Goal: Task Accomplishment & Management: Use online tool/utility

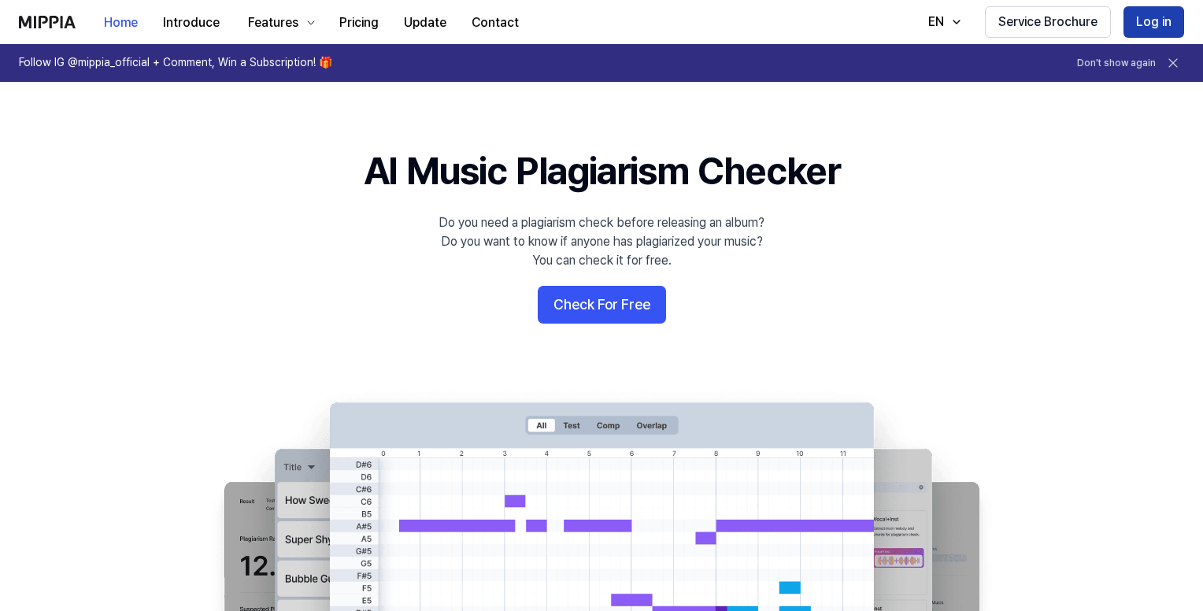
click at [1159, 26] on button "Log in" at bounding box center [1154, 21] width 61 height 31
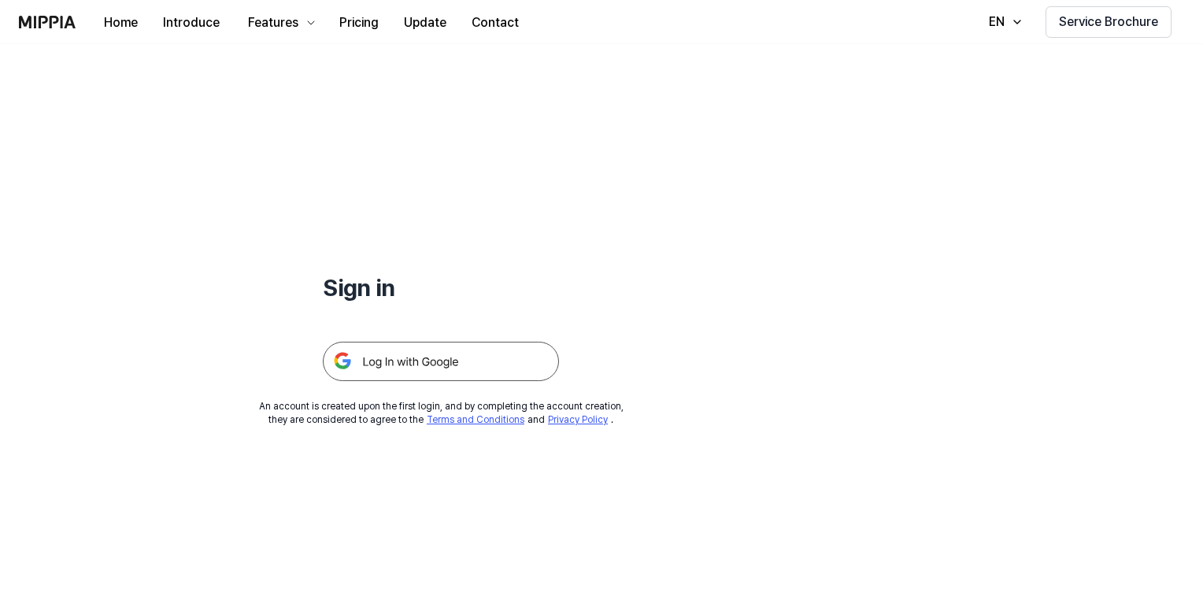
click at [432, 361] on img at bounding box center [441, 361] width 236 height 39
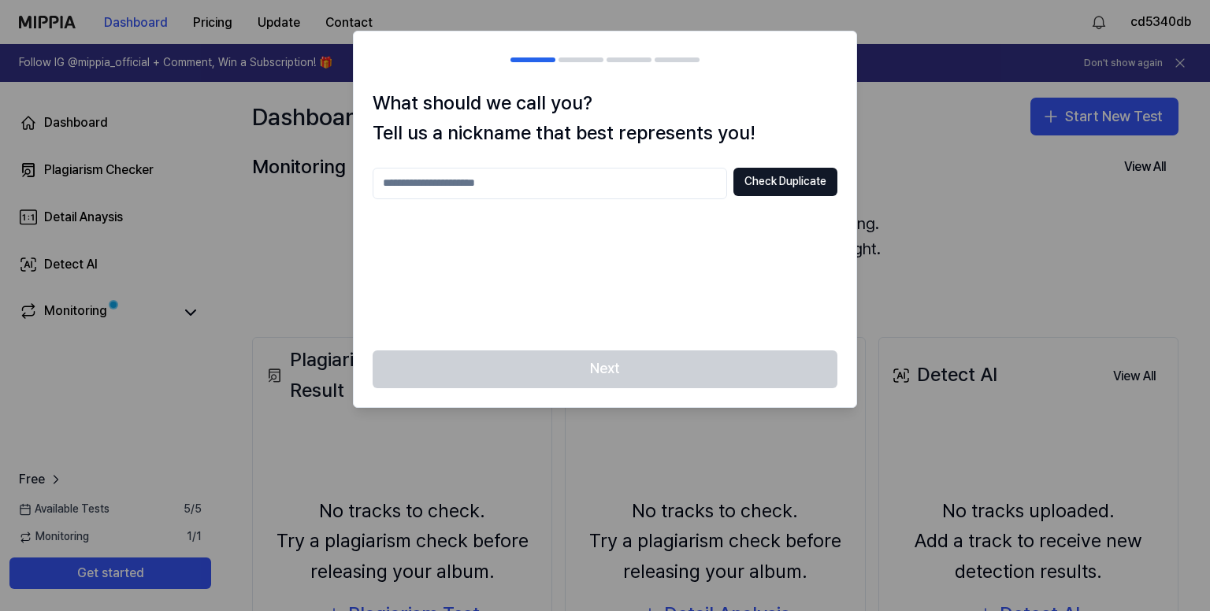
click at [491, 191] on input "text" at bounding box center [549, 183] width 354 height 31
type input "******"
click at [761, 181] on button "Check Duplicate" at bounding box center [785, 182] width 104 height 28
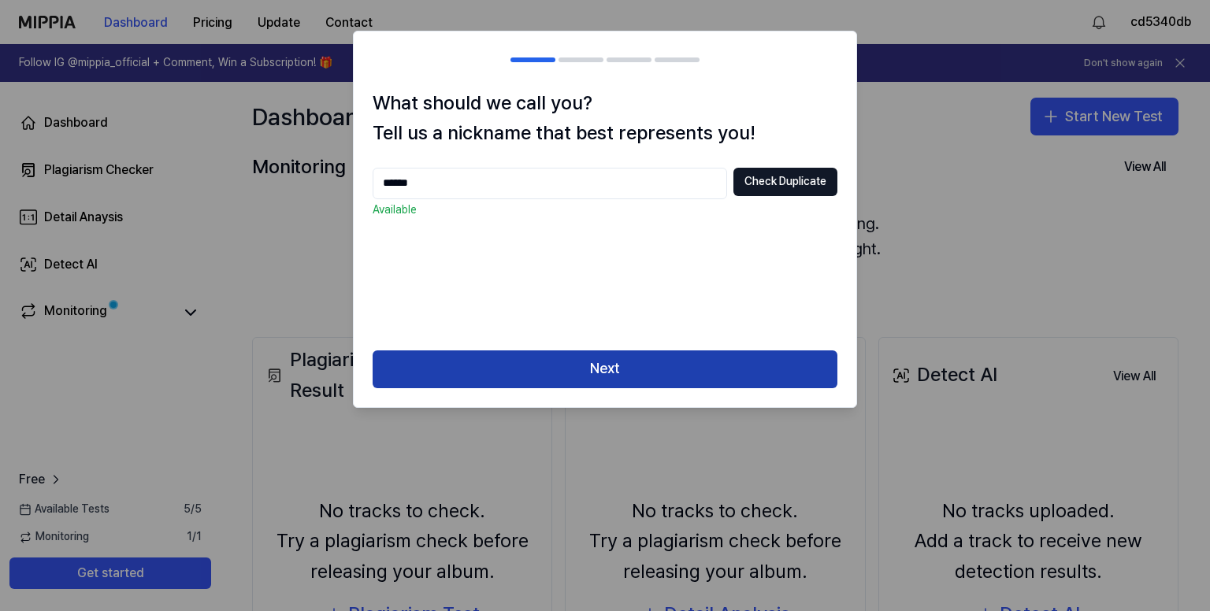
click at [589, 363] on button "Next" at bounding box center [604, 369] width 465 height 38
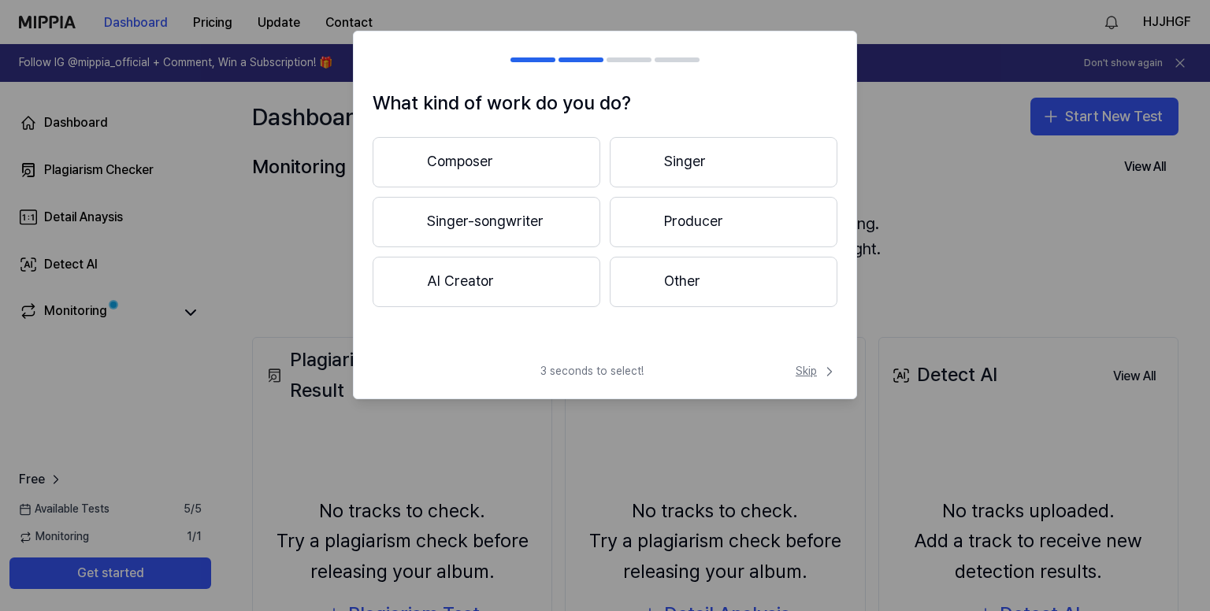
click at [806, 376] on span "Skip" at bounding box center [816, 372] width 42 height 16
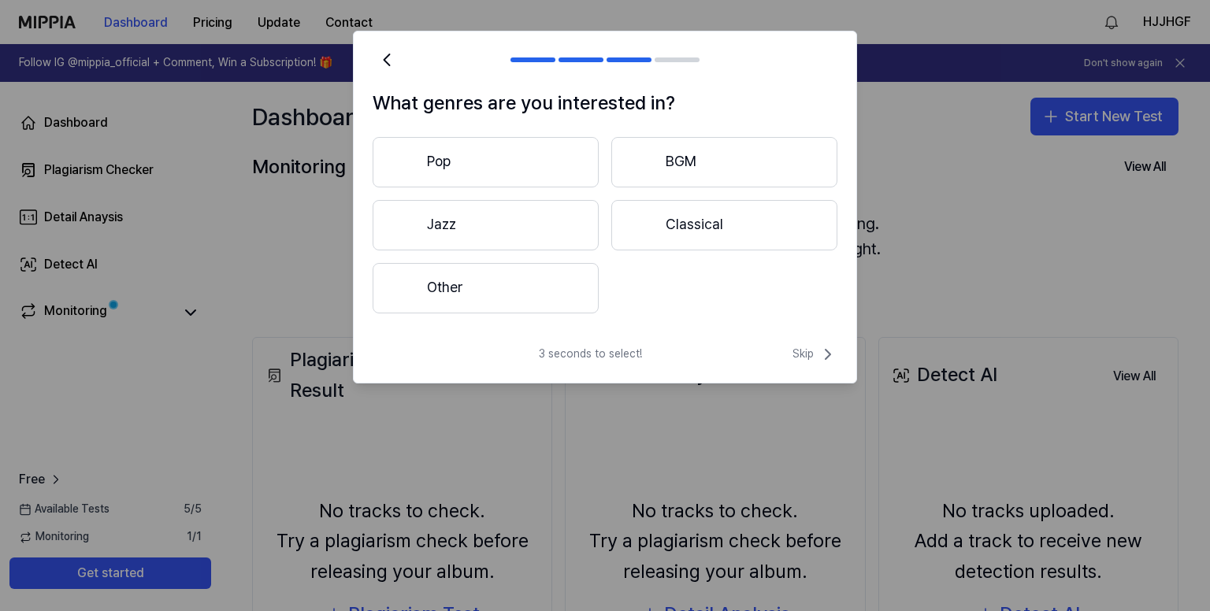
click at [817, 344] on div "What genres are you interested in? Pop BGM Jazz Classical Other 3 seconds to se…" at bounding box center [605, 207] width 504 height 353
click at [806, 354] on span "Skip" at bounding box center [814, 354] width 45 height 19
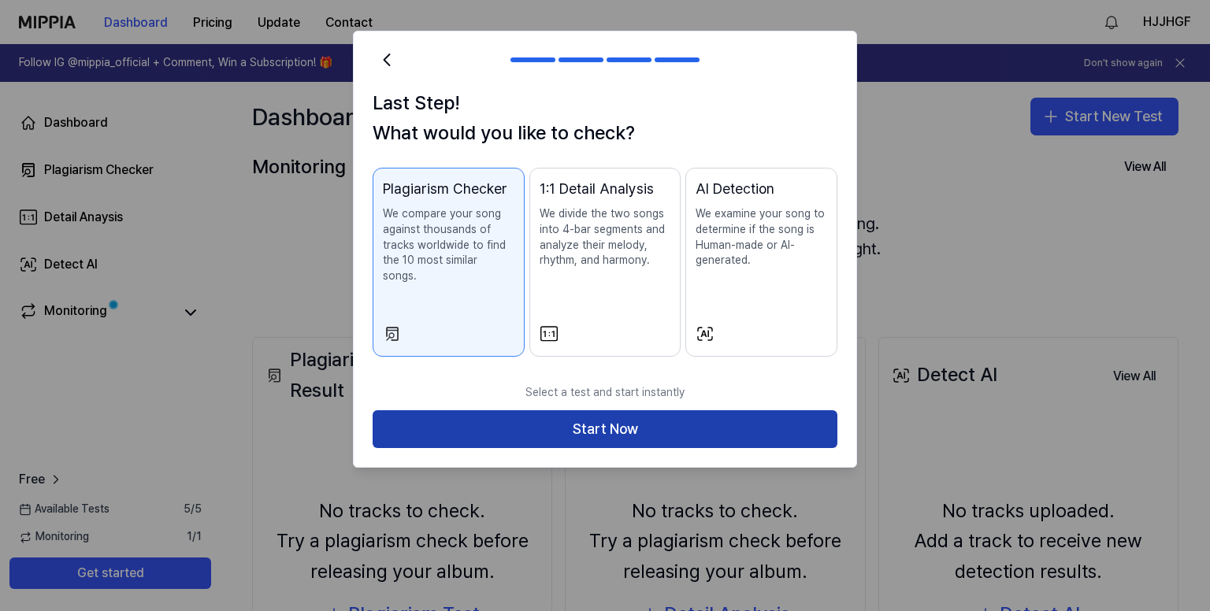
click at [587, 416] on button "Start Now" at bounding box center [604, 429] width 465 height 38
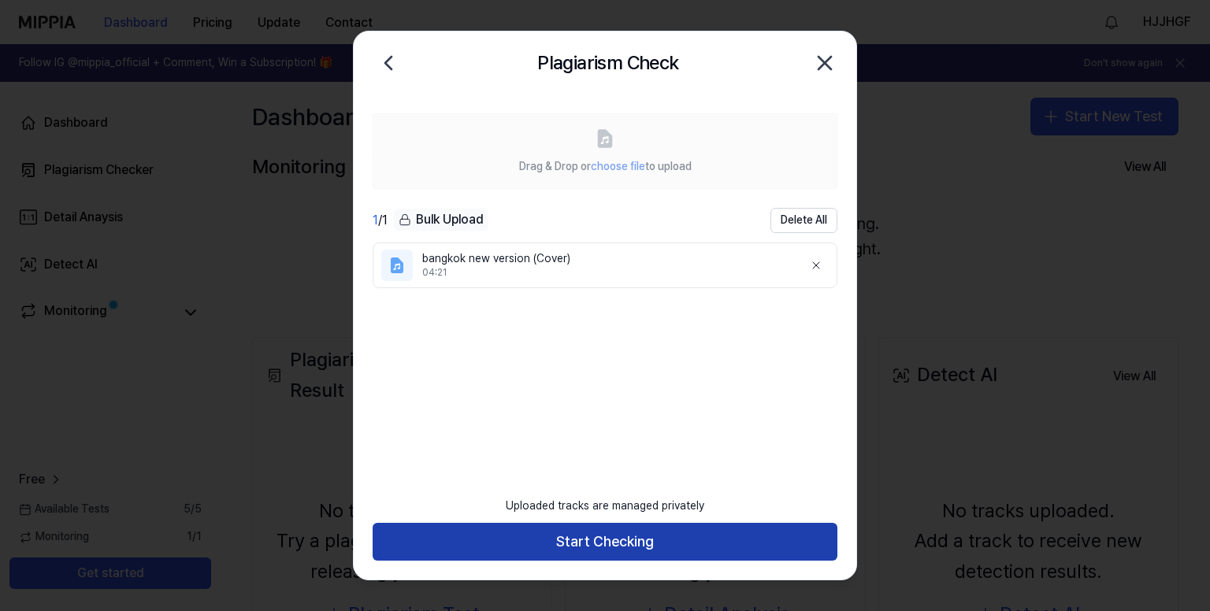
click at [535, 536] on button "Start Checking" at bounding box center [604, 542] width 465 height 38
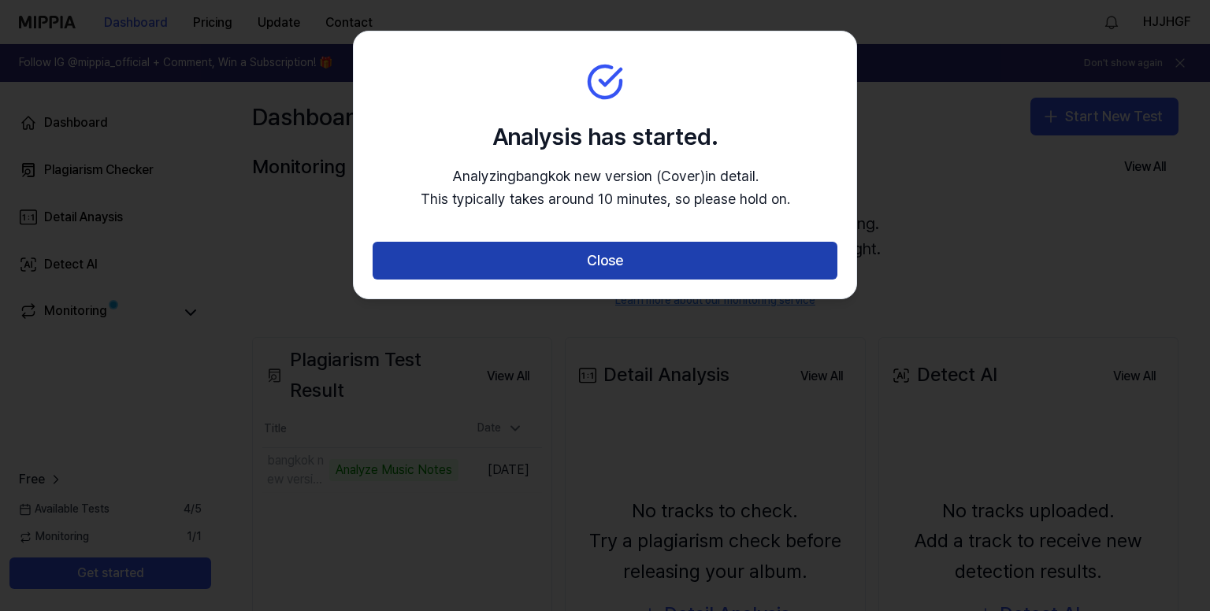
click at [586, 262] on button "Close" at bounding box center [604, 261] width 465 height 38
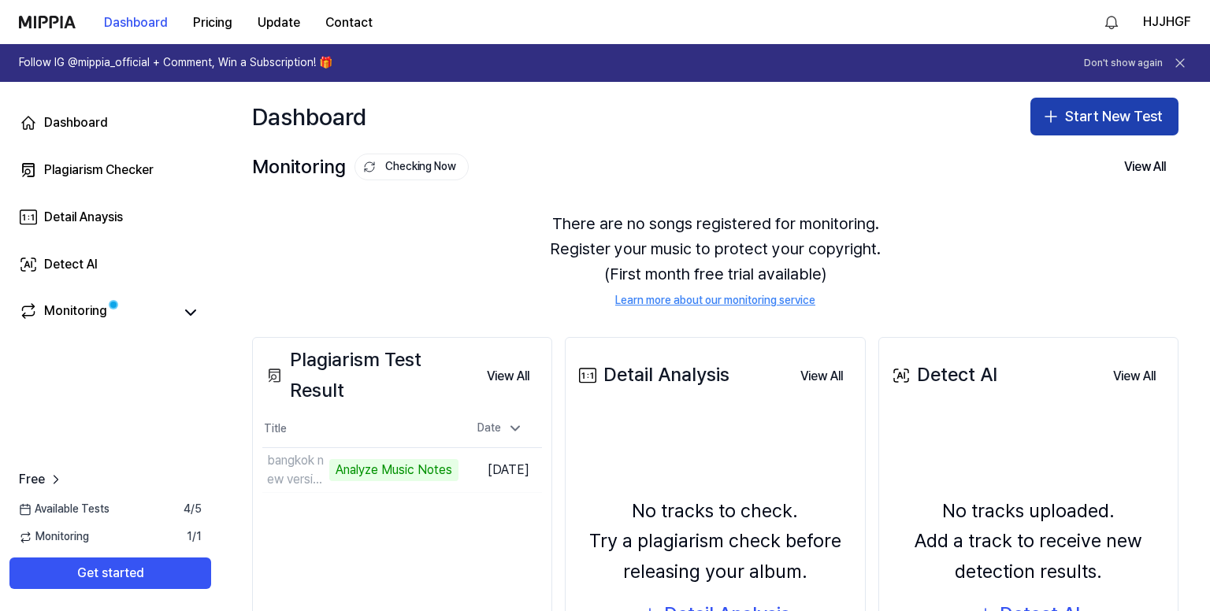
click at [1084, 117] on button "Start New Test" at bounding box center [1104, 117] width 148 height 38
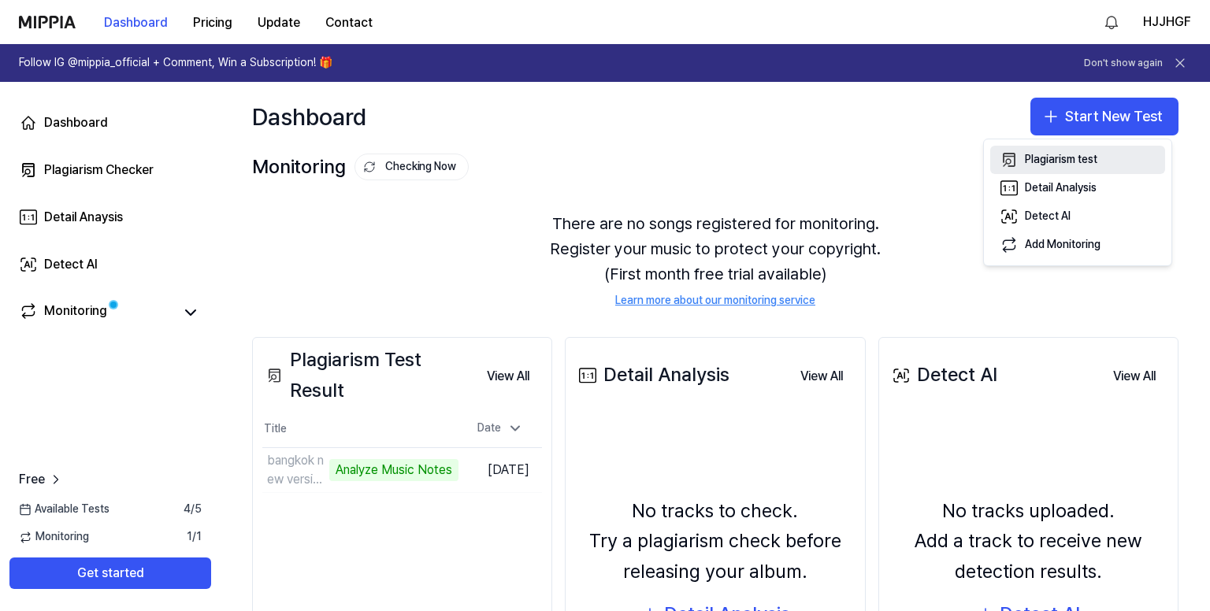
click at [1052, 153] on div "Plagiarism test" at bounding box center [1060, 160] width 72 height 16
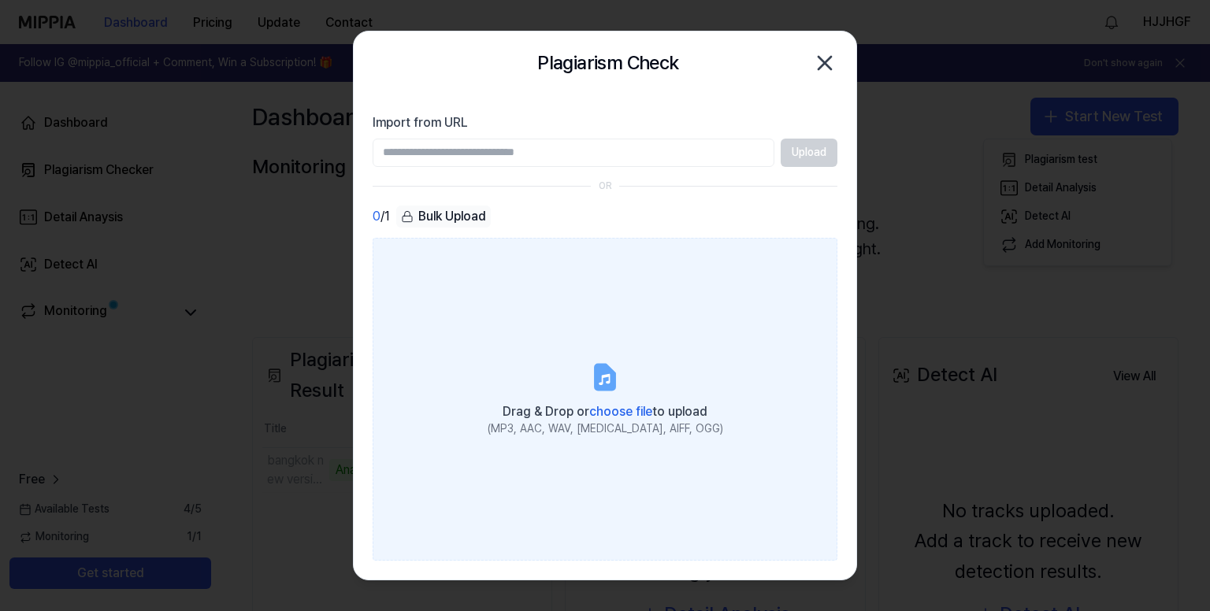
click at [597, 352] on label "Drag & Drop or choose file to upload (MP3, AAC, WAV, [MEDICAL_DATA], AIFF, OGG)" at bounding box center [604, 400] width 465 height 324
click at [0, 0] on input "Drag & Drop or choose file to upload (MP3, AAC, WAV, [MEDICAL_DATA], AIFF, OGG)" at bounding box center [0, 0] width 0 height 0
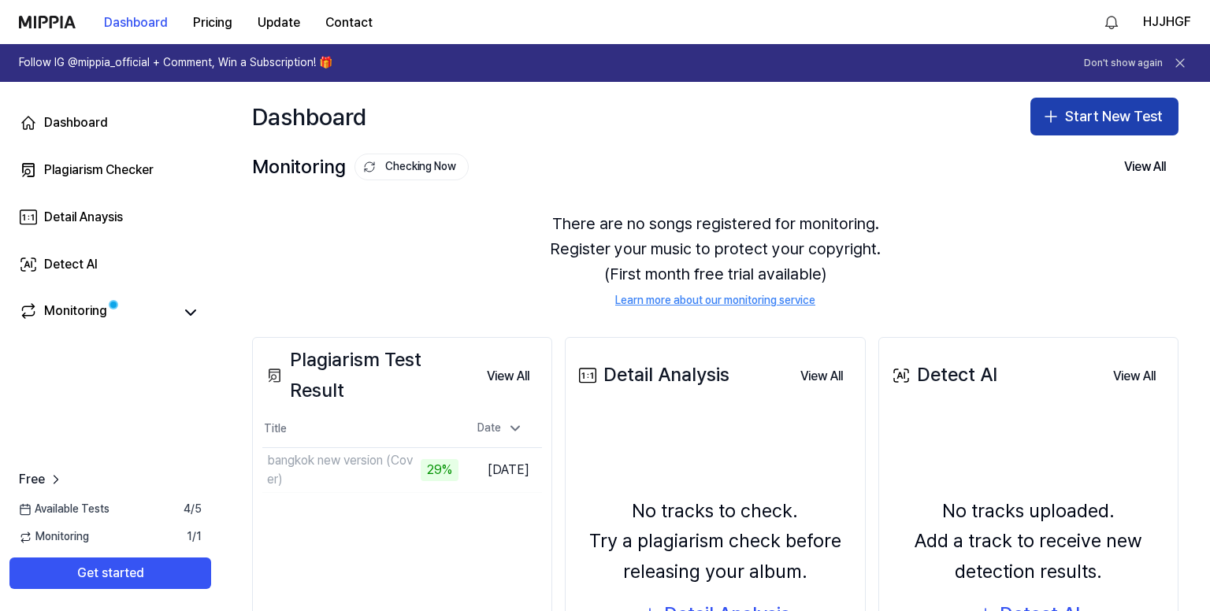
click at [1076, 108] on button "Start New Test" at bounding box center [1104, 117] width 148 height 38
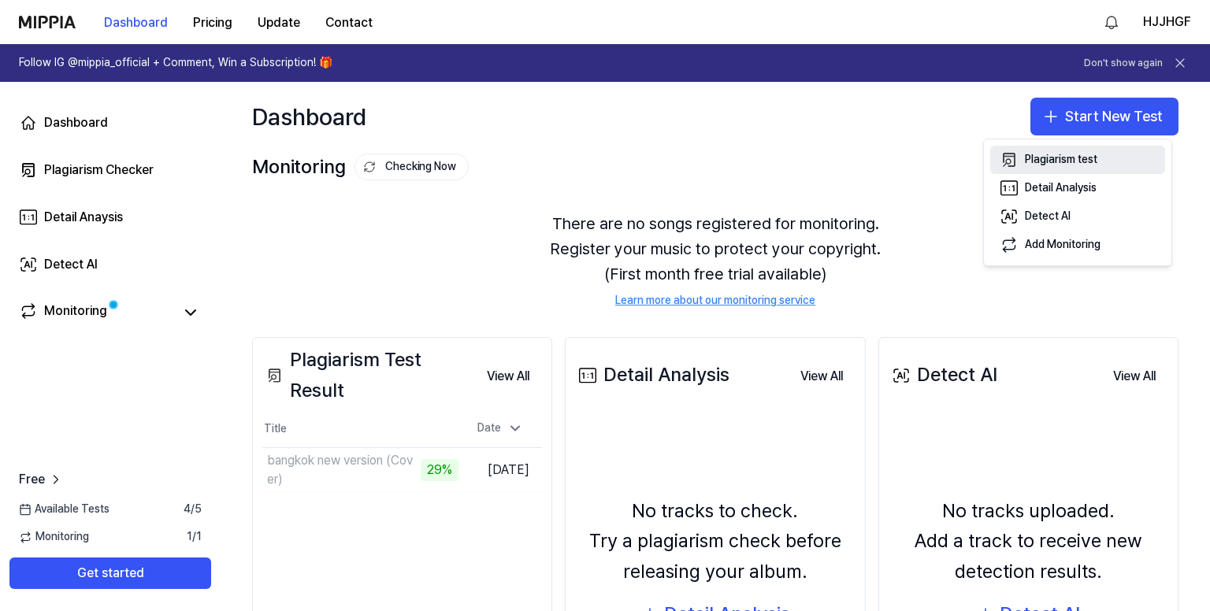
click at [1039, 161] on div "Plagiarism test" at bounding box center [1060, 160] width 72 height 16
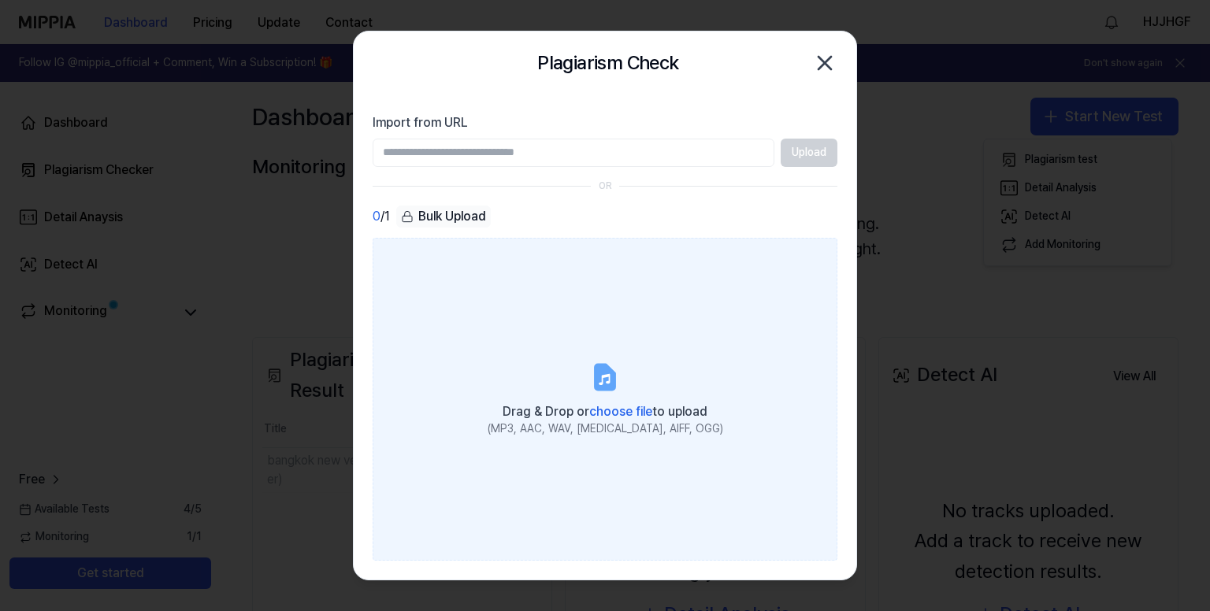
click at [601, 356] on label "Drag & Drop or choose file to upload (MP3, AAC, WAV, [MEDICAL_DATA], AIFF, OGG)" at bounding box center [604, 400] width 465 height 324
click at [0, 0] on input "Drag & Drop or choose file to upload (MP3, AAC, WAV, [MEDICAL_DATA], AIFF, OGG)" at bounding box center [0, 0] width 0 height 0
click at [580, 381] on label "Drag & Drop or choose file to upload (MP3, AAC, WAV, [MEDICAL_DATA], AIFF, OGG)" at bounding box center [604, 400] width 465 height 324
click at [0, 0] on input "Drag & Drop or choose file to upload (MP3, AAC, WAV, [MEDICAL_DATA], AIFF, OGG)" at bounding box center [0, 0] width 0 height 0
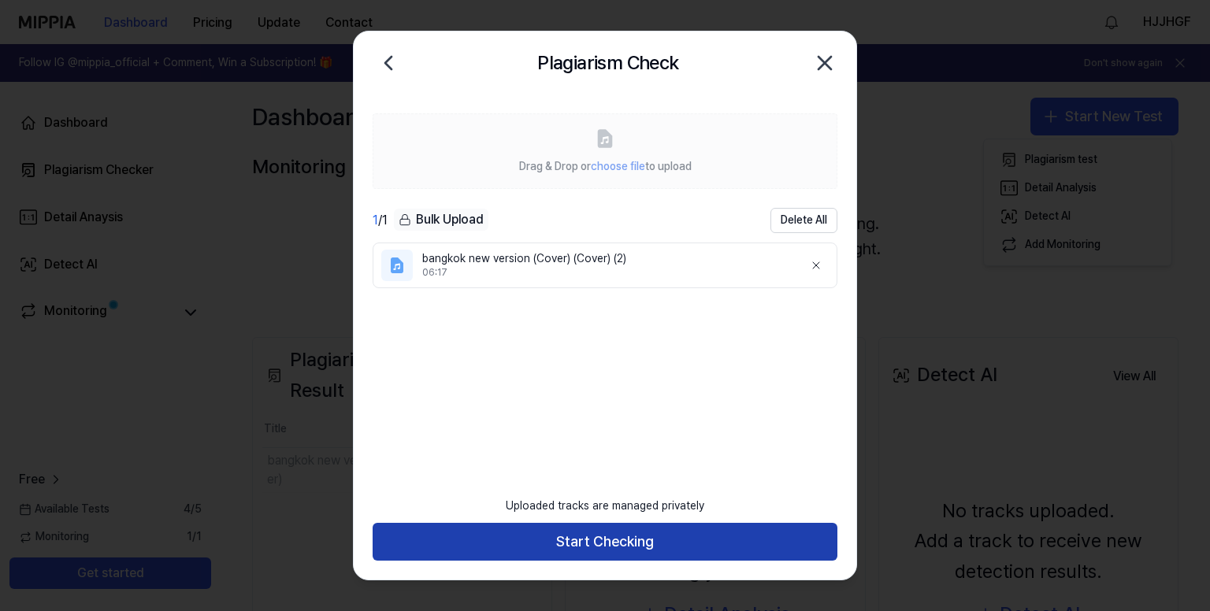
click at [618, 552] on button "Start Checking" at bounding box center [604, 542] width 465 height 38
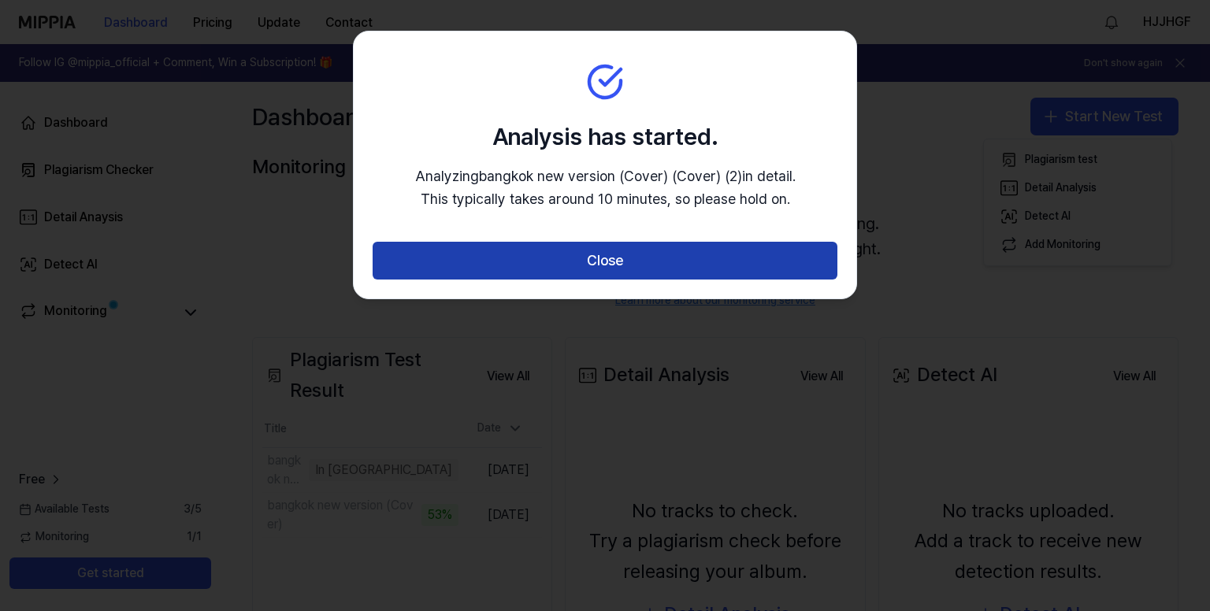
click at [591, 265] on button "Close" at bounding box center [604, 261] width 465 height 38
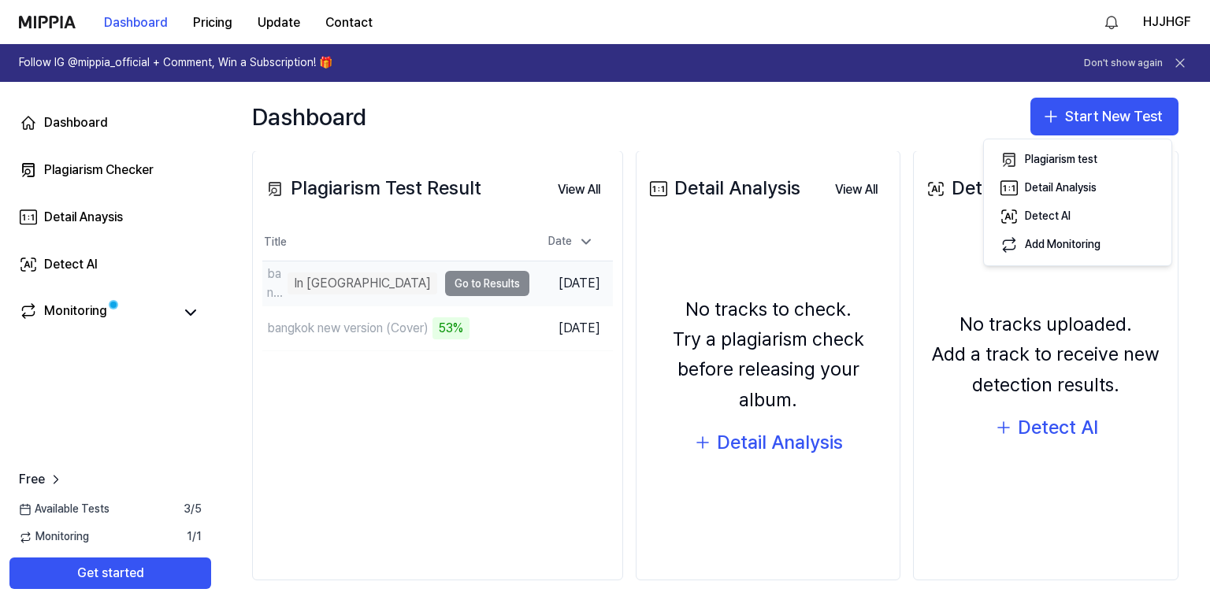
scroll to position [29, 0]
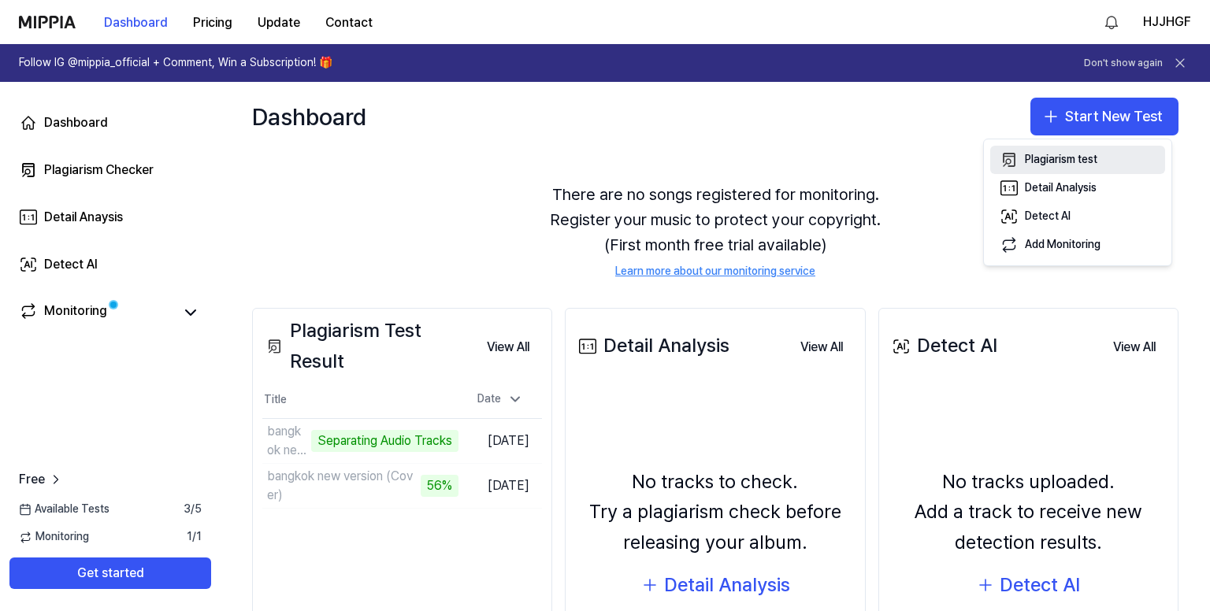
click at [1062, 155] on div "Plagiarism test" at bounding box center [1060, 160] width 72 height 16
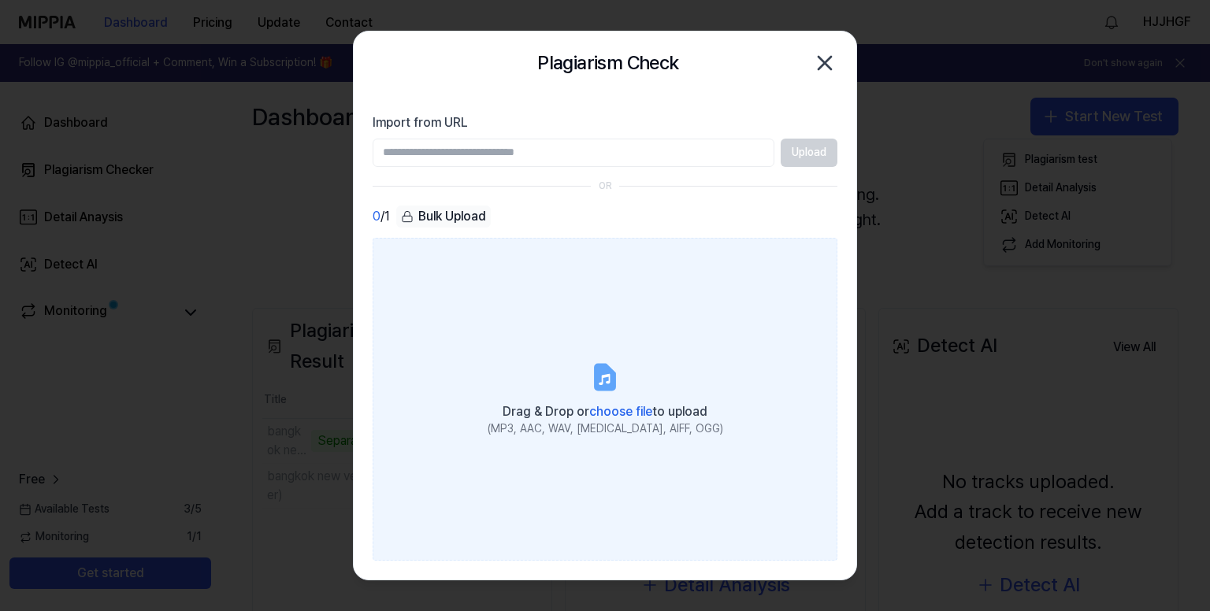
click at [639, 330] on label "Drag & Drop or choose file to upload (MP3, AAC, WAV, [MEDICAL_DATA], AIFF, OGG)" at bounding box center [604, 400] width 465 height 324
click at [0, 0] on input "Drag & Drop or choose file to upload (MP3, AAC, WAV, [MEDICAL_DATA], AIFF, OGG)" at bounding box center [0, 0] width 0 height 0
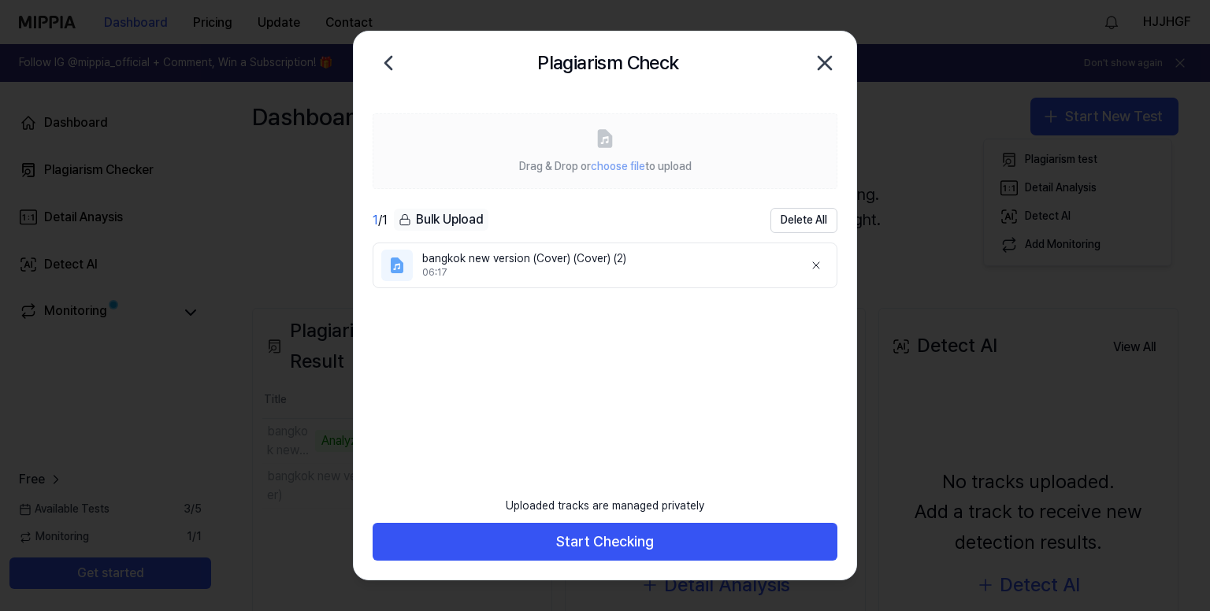
drag, startPoint x: 591, startPoint y: 39, endPoint x: 770, endPoint y: 142, distance: 207.1
click at [770, 142] on div "Plagiarism Check Close Drag & Drop or choose file to upload 1 / 1 Bulk Upload D…" at bounding box center [605, 306] width 504 height 550
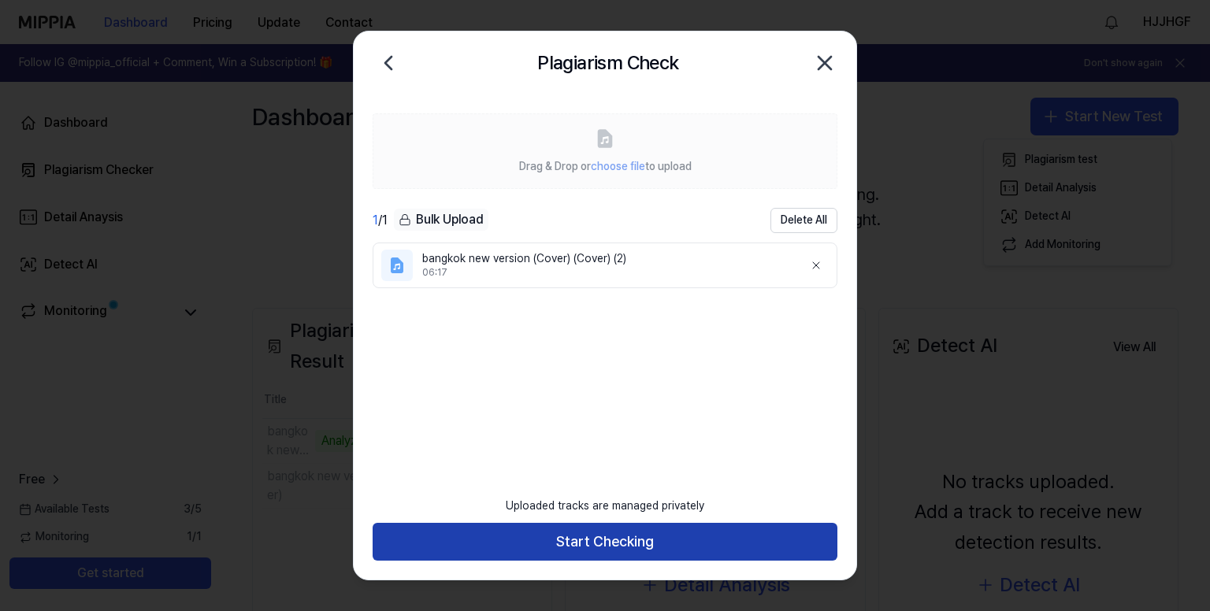
click at [647, 548] on button "Start Checking" at bounding box center [604, 542] width 465 height 38
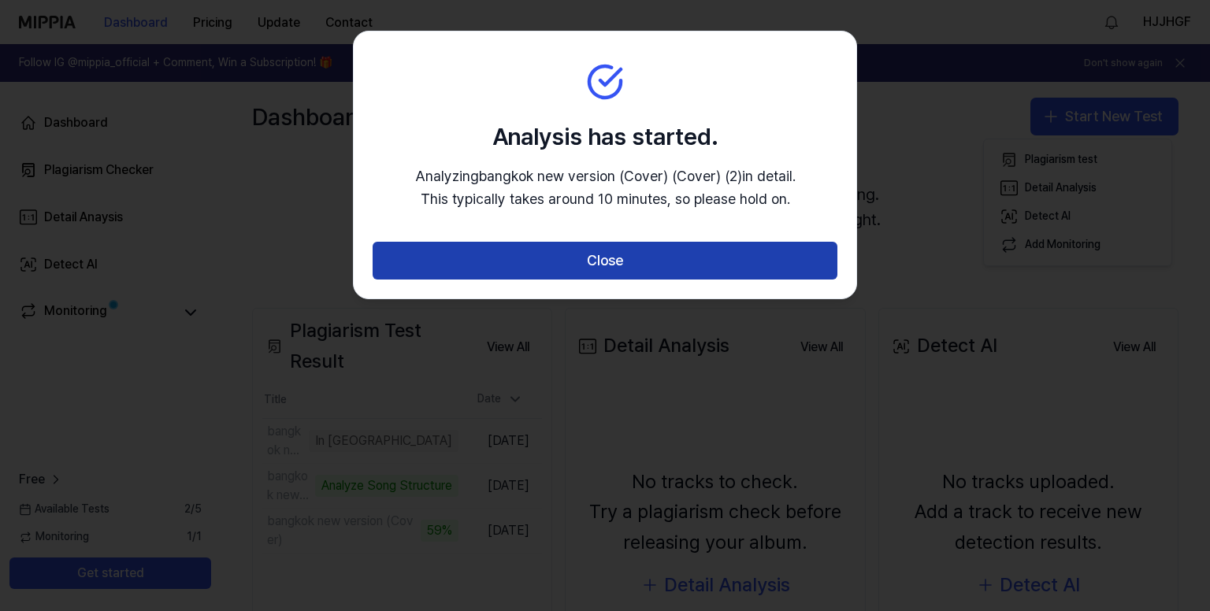
click at [661, 261] on button "Close" at bounding box center [604, 261] width 465 height 38
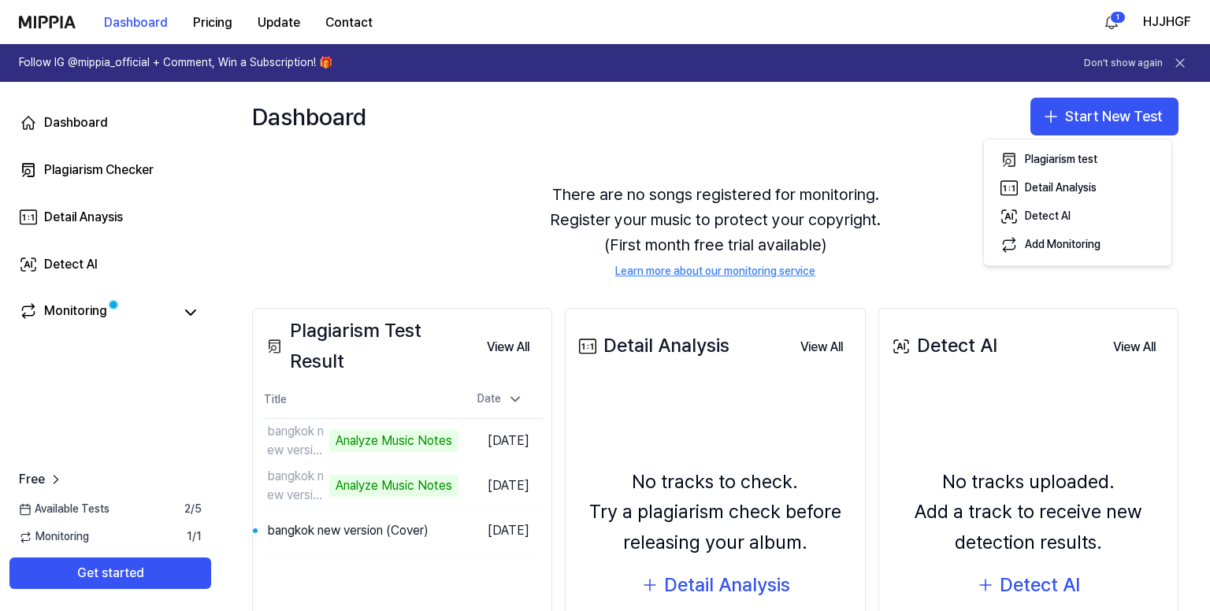
click at [334, 183] on div "There are no songs registered for monitoring. Register your music to protect yo…" at bounding box center [715, 230] width 926 height 135
click at [92, 116] on div "Dashboard" at bounding box center [76, 122] width 64 height 19
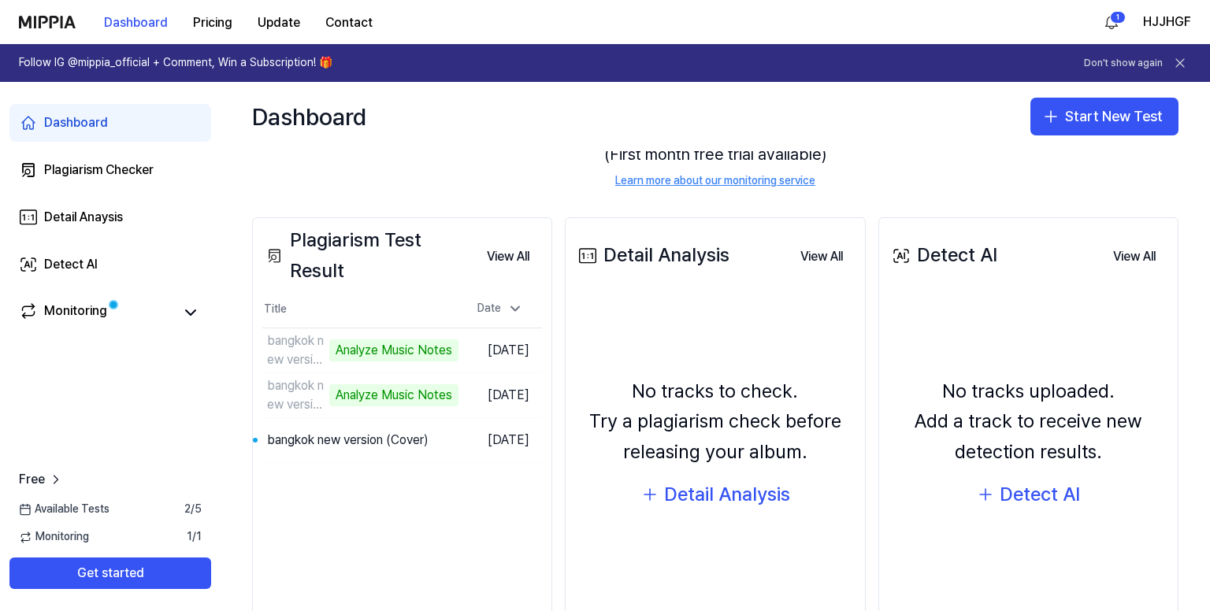
scroll to position [187, 0]
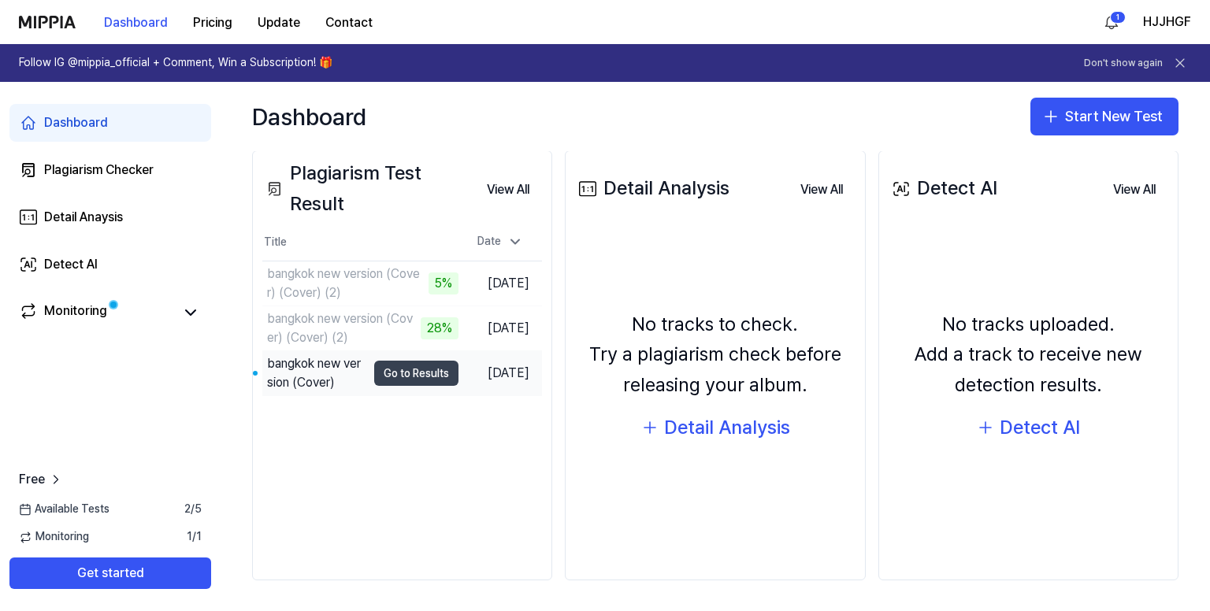
click at [394, 372] on button "Go to Results" at bounding box center [416, 373] width 84 height 25
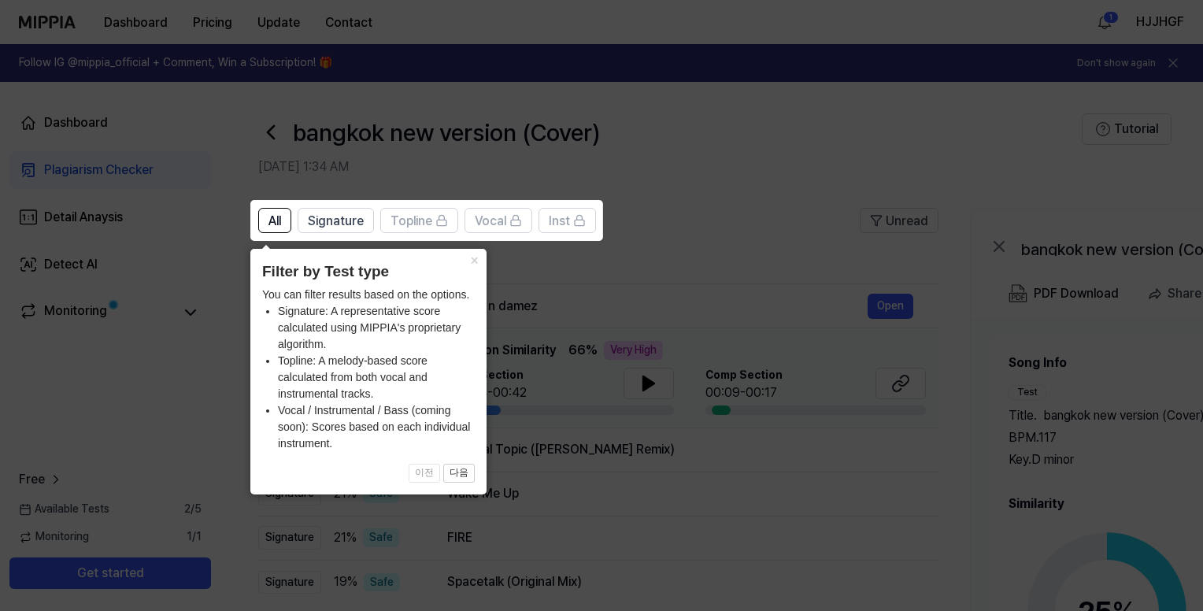
click at [625, 229] on icon at bounding box center [605, 305] width 1210 height 611
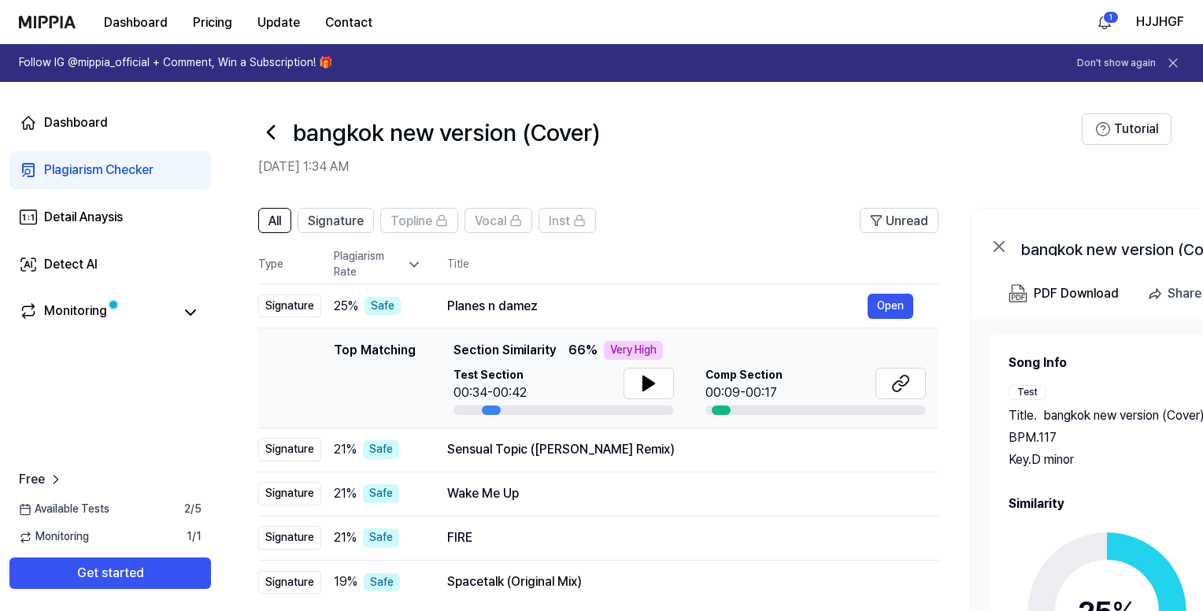
click at [1107, 554] on circle at bounding box center [1108, 612] width 132 height 132
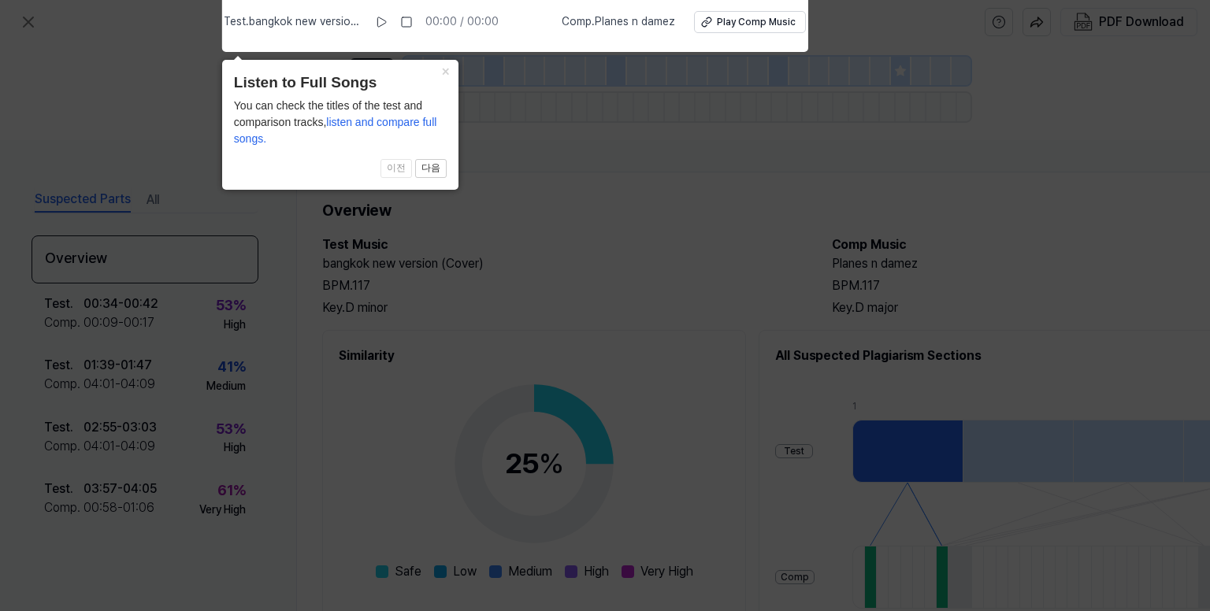
click at [667, 287] on icon at bounding box center [605, 301] width 1210 height 619
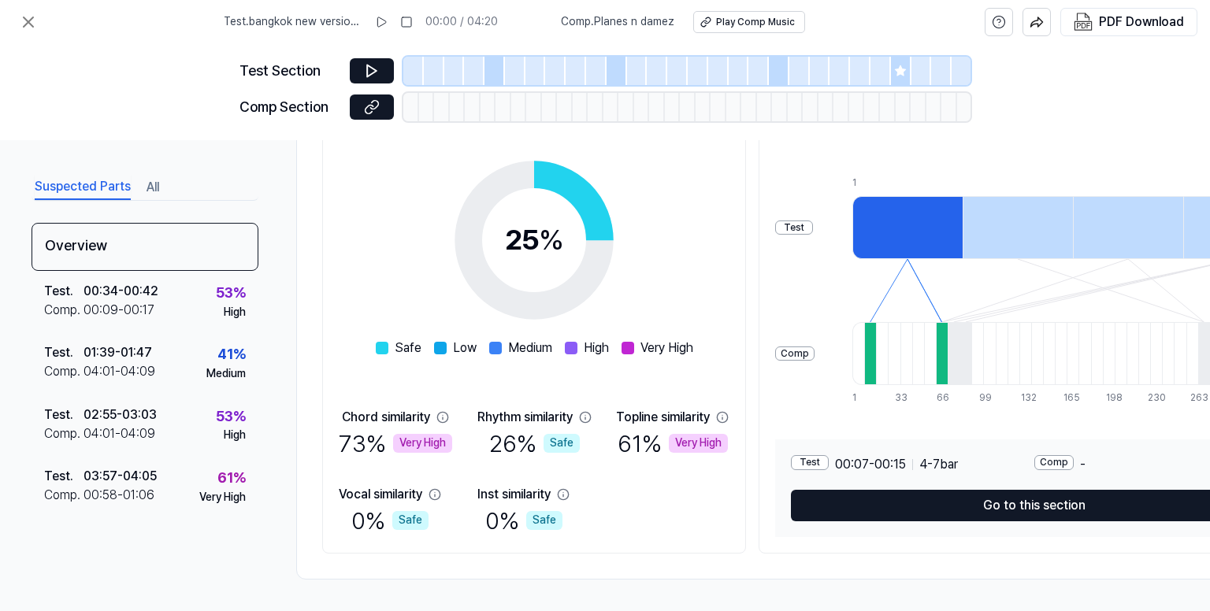
scroll to position [0, 0]
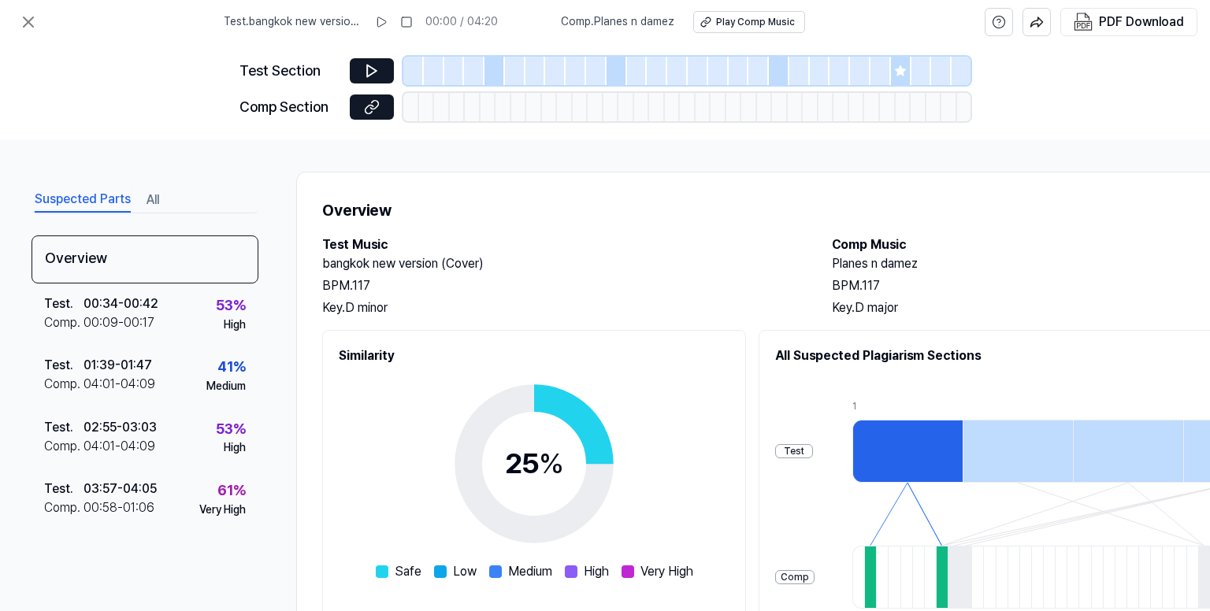
drag, startPoint x: 495, startPoint y: 71, endPoint x: 472, endPoint y: 75, distance: 22.4
click at [495, 70] on div at bounding box center [494, 71] width 20 height 28
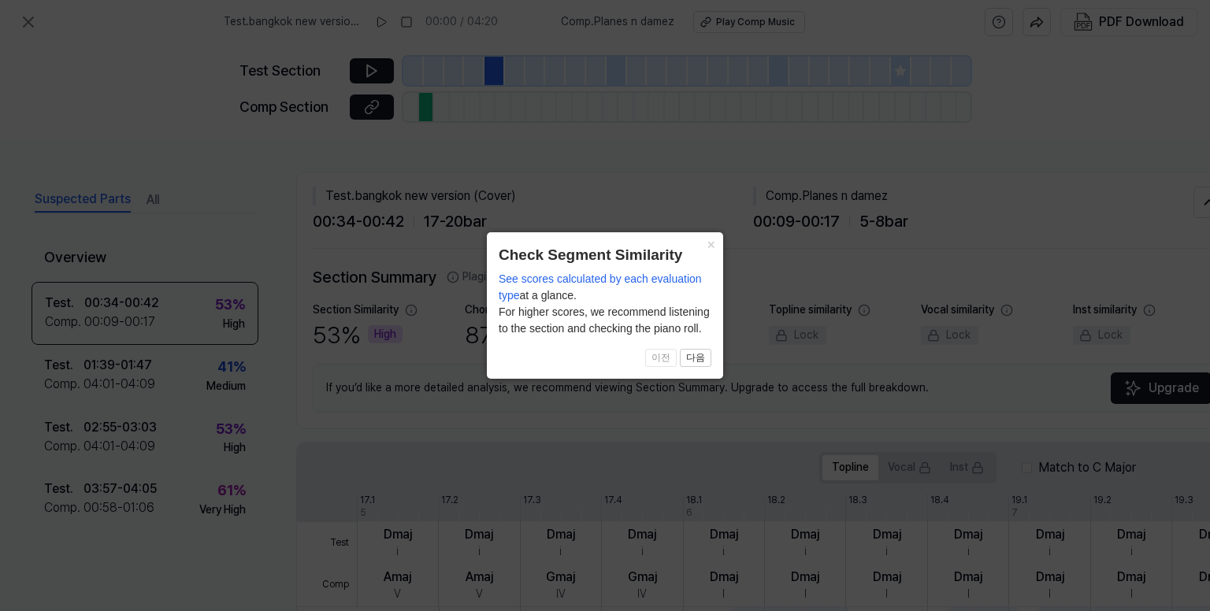
click at [376, 67] on icon at bounding box center [605, 305] width 1210 height 611
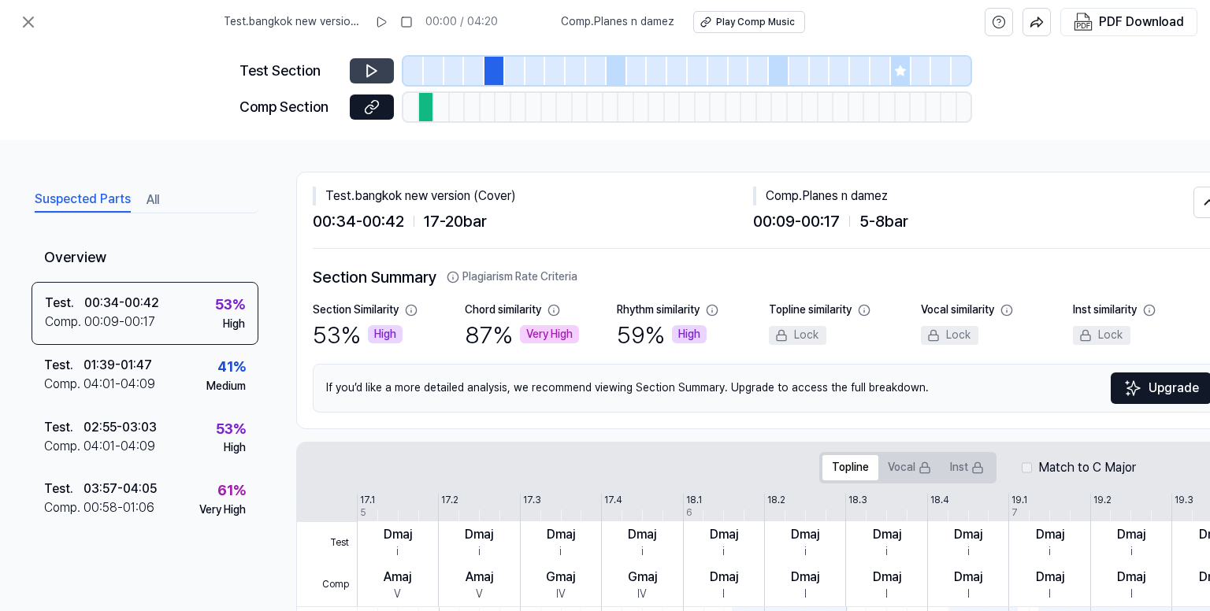
click at [374, 72] on icon at bounding box center [371, 71] width 9 height 12
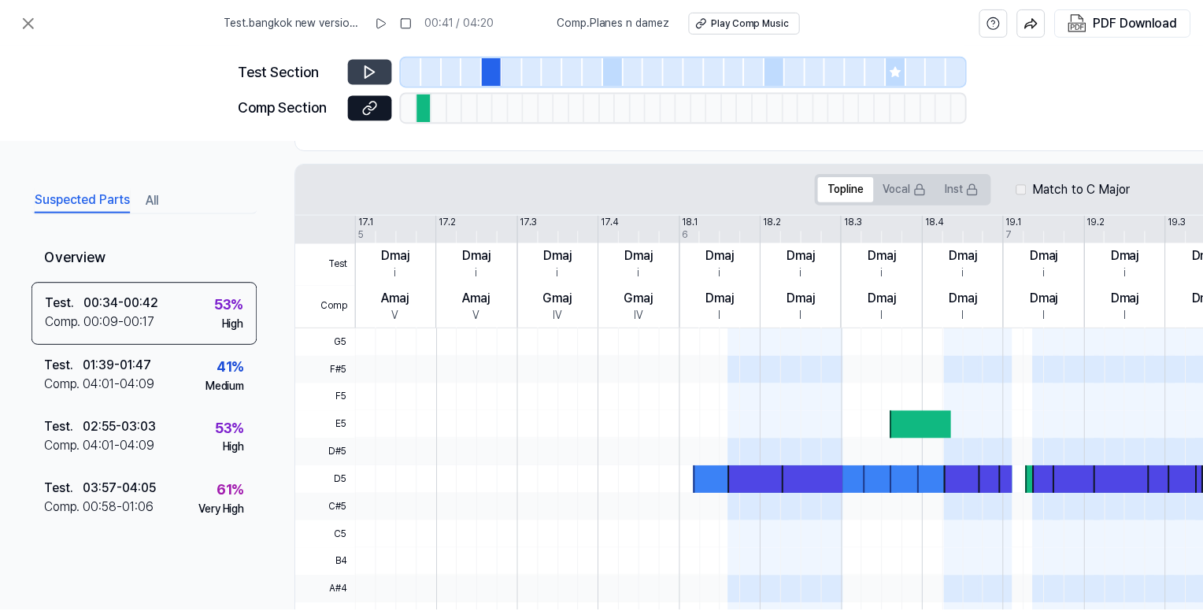
scroll to position [394, 0]
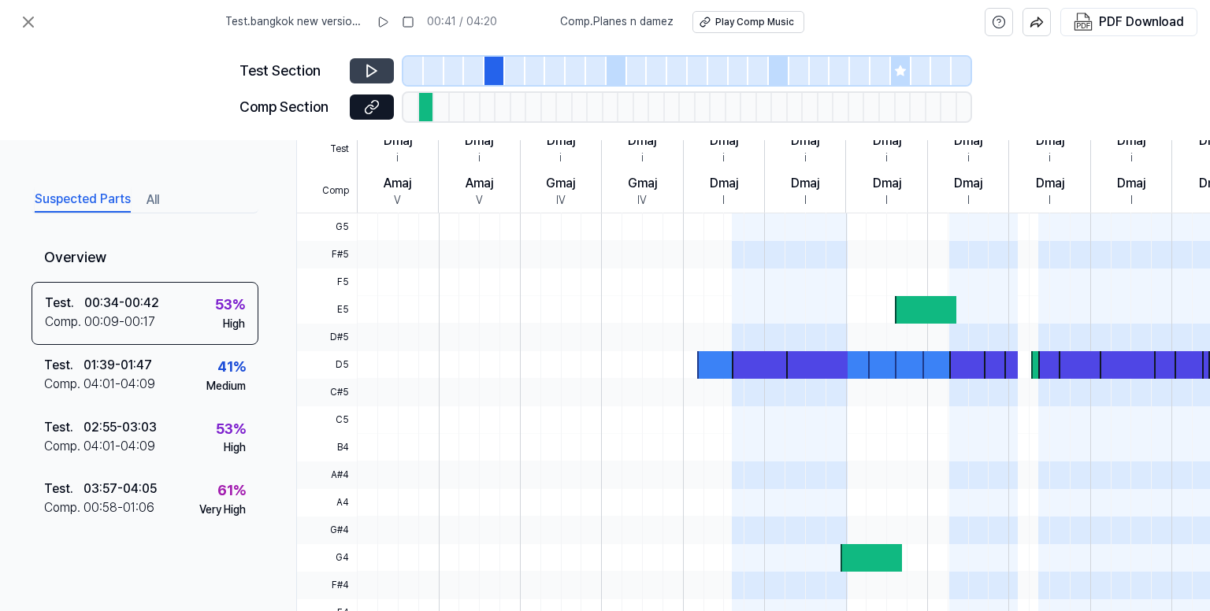
click at [615, 71] on div at bounding box center [616, 71] width 20 height 28
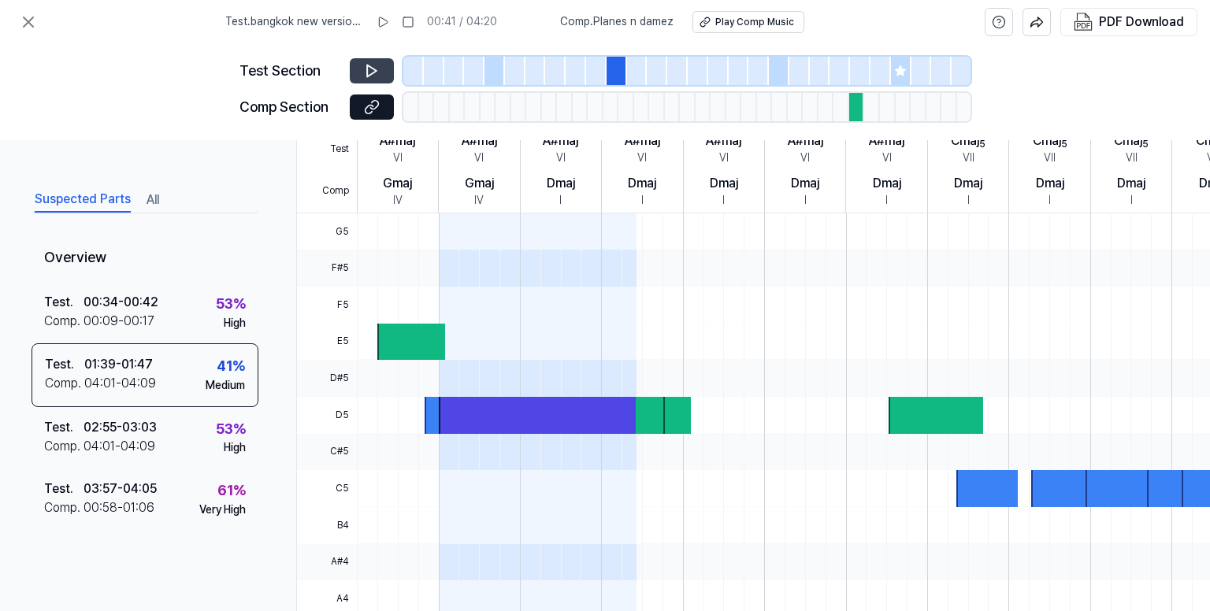
click at [386, 75] on button at bounding box center [372, 70] width 44 height 25
click at [778, 77] on div at bounding box center [779, 71] width 20 height 28
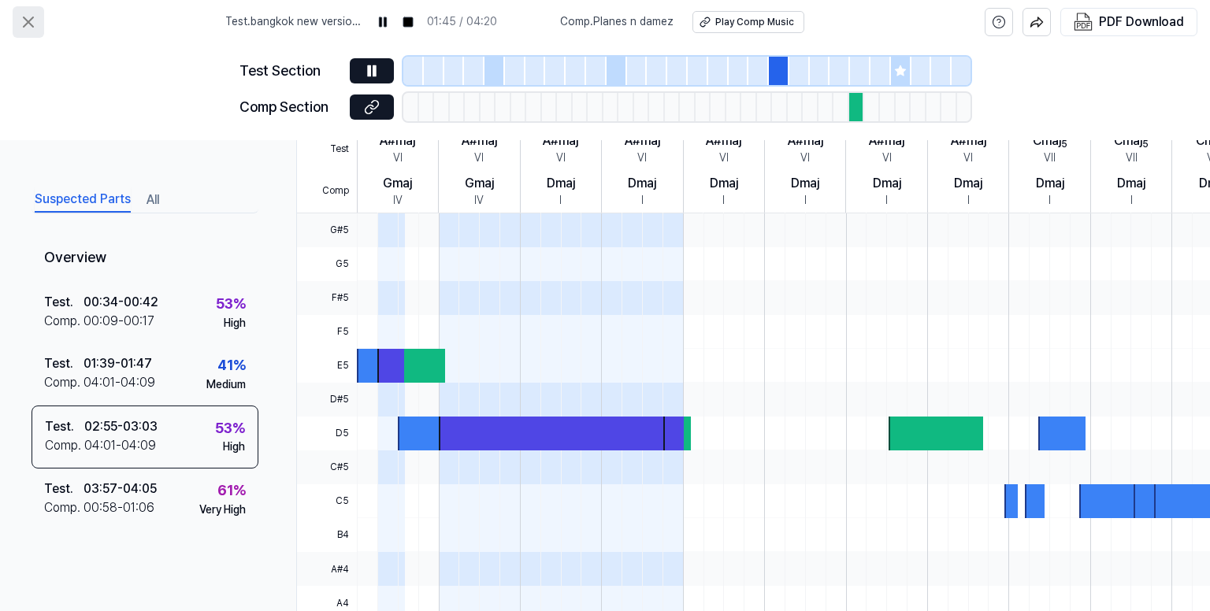
click at [29, 13] on icon at bounding box center [28, 22] width 19 height 19
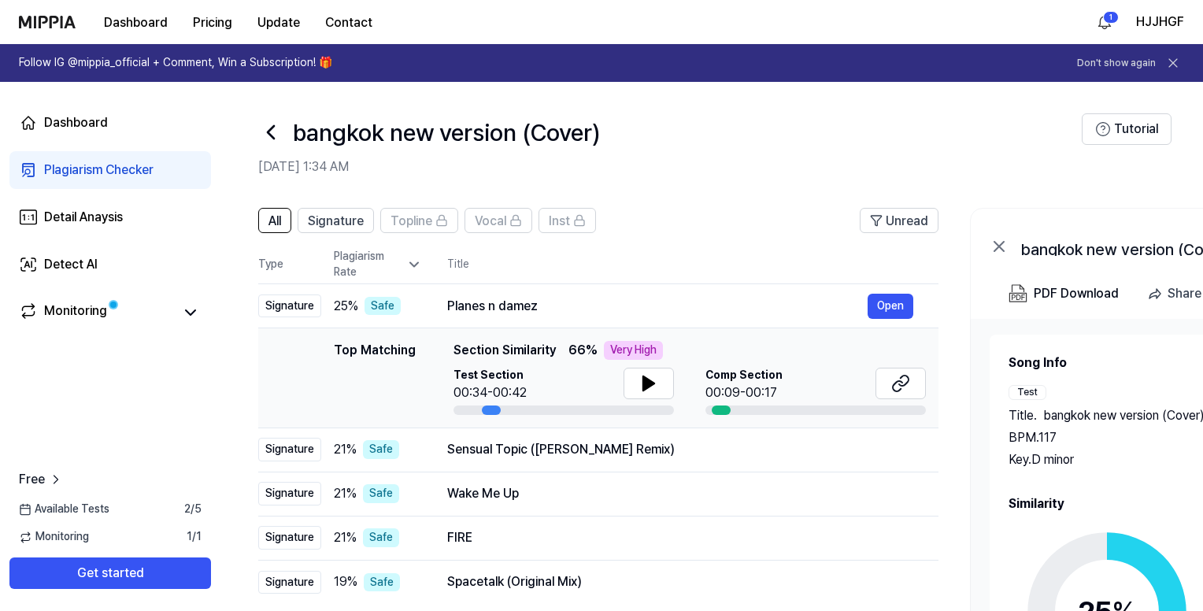
click at [273, 132] on icon at bounding box center [270, 132] width 25 height 25
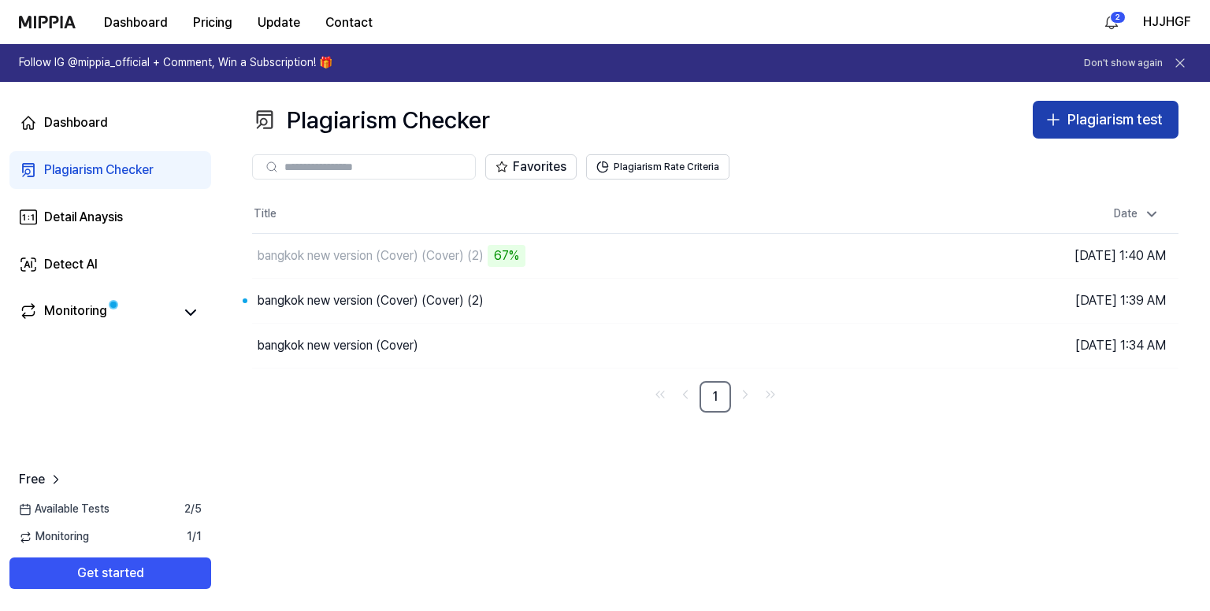
click at [1112, 117] on div "Plagiarism test" at bounding box center [1114, 120] width 95 height 23
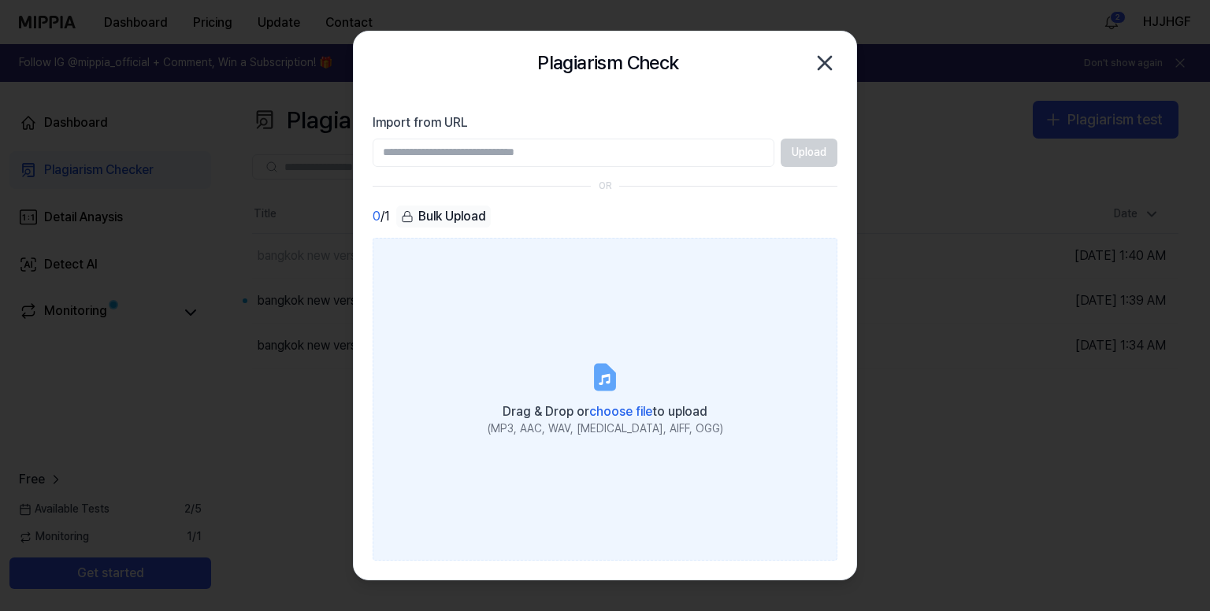
click at [587, 347] on label "Drag & Drop or choose file to upload (MP3, AAC, WAV, [MEDICAL_DATA], AIFF, OGG)" at bounding box center [604, 400] width 465 height 324
click at [0, 0] on input "Drag & Drop or choose file to upload (MP3, AAC, WAV, [MEDICAL_DATA], AIFF, OGG)" at bounding box center [0, 0] width 0 height 0
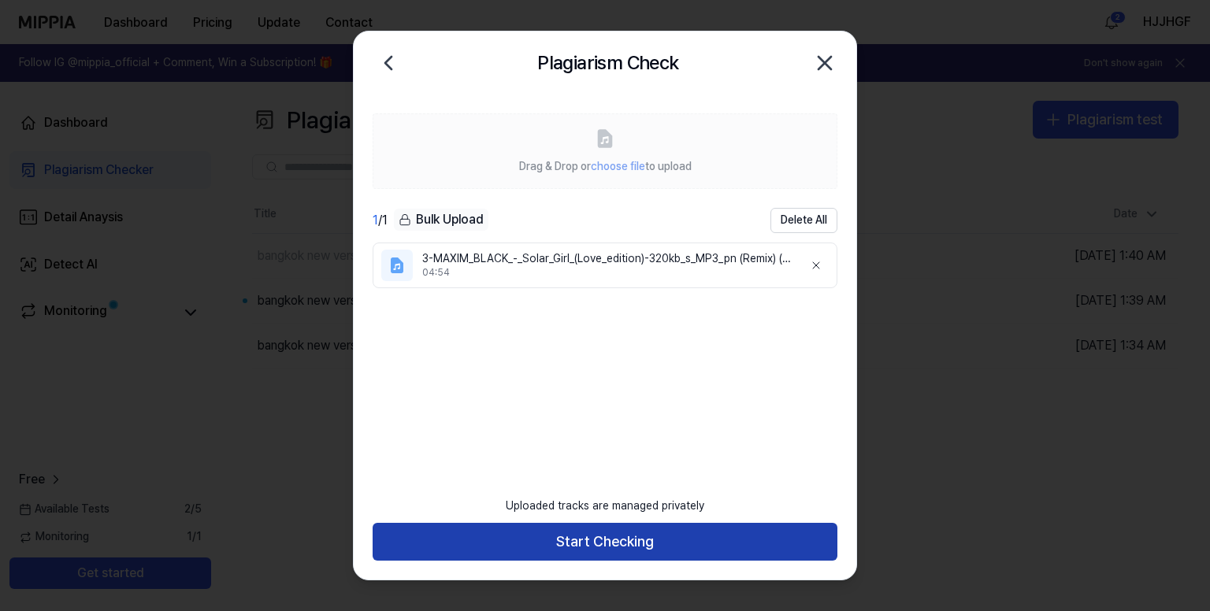
click at [602, 542] on button "Start Checking" at bounding box center [604, 542] width 465 height 38
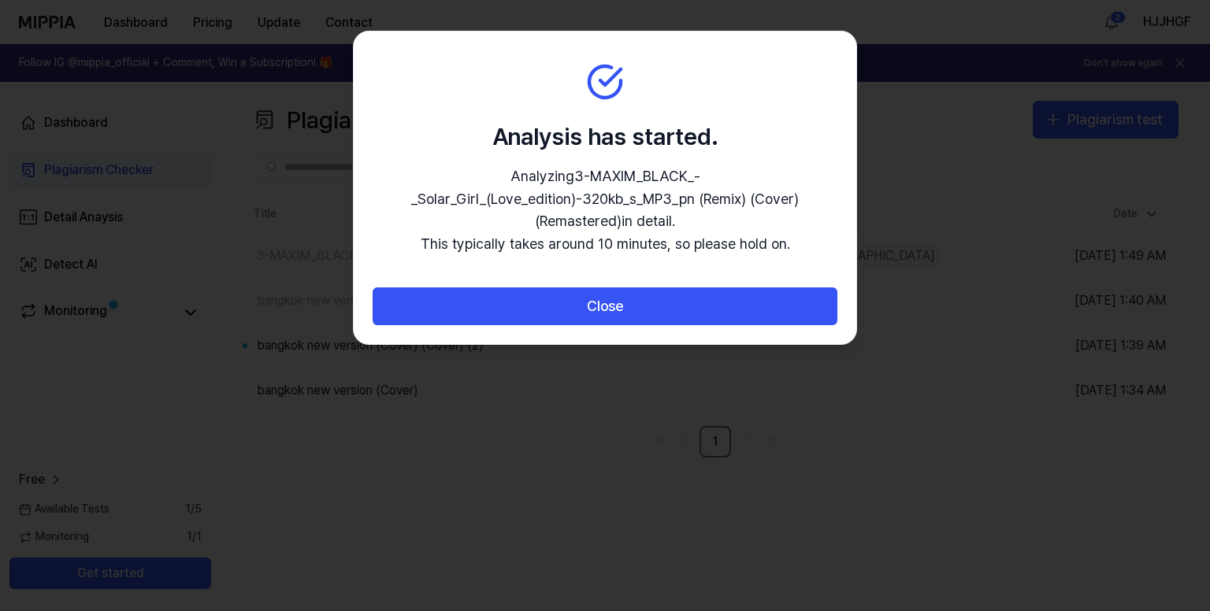
drag, startPoint x: 581, startPoint y: 317, endPoint x: 598, endPoint y: 338, distance: 26.8
click at [580, 316] on button "Close" at bounding box center [604, 306] width 465 height 38
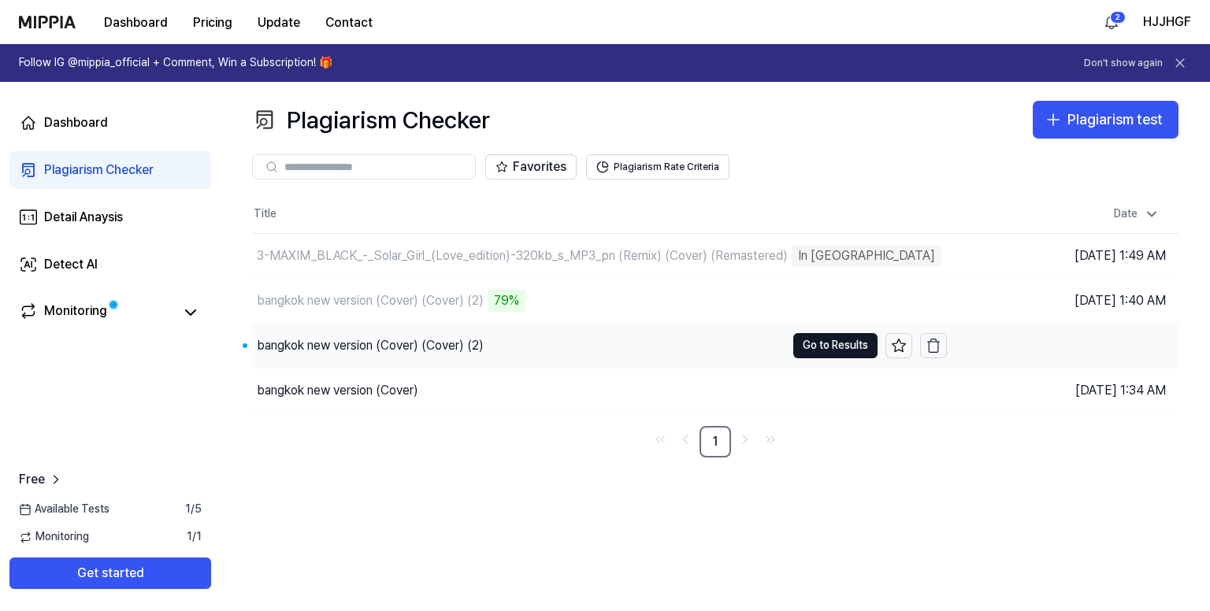
click at [542, 342] on div "bangkok new version (Cover) (Cover) (2)" at bounding box center [518, 346] width 533 height 44
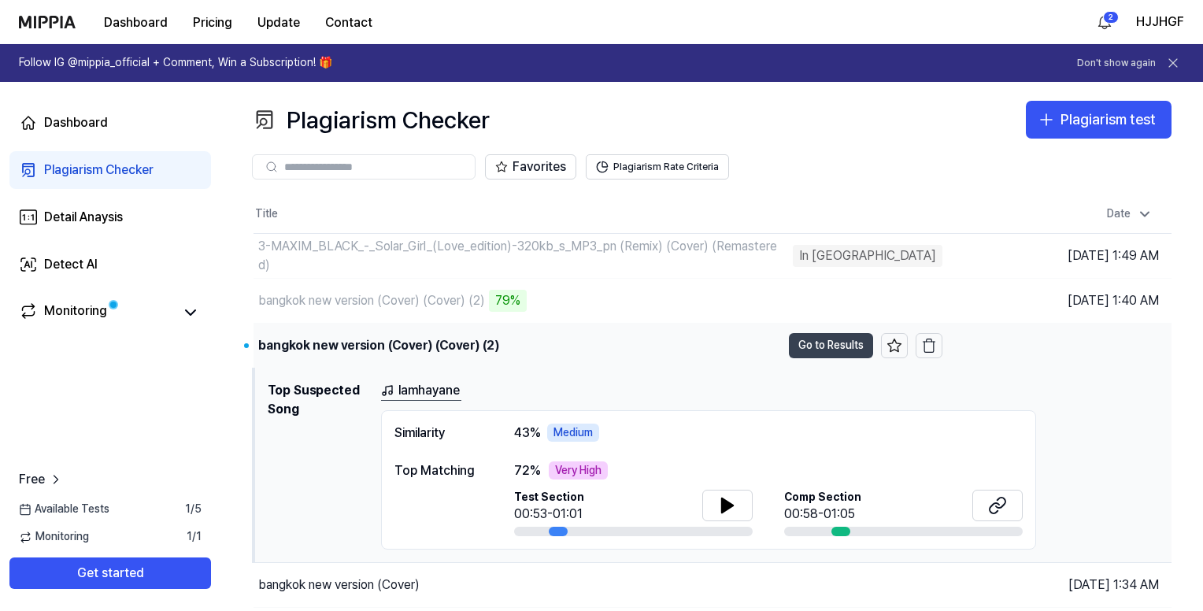
click at [824, 343] on button "Go to Results" at bounding box center [831, 345] width 84 height 25
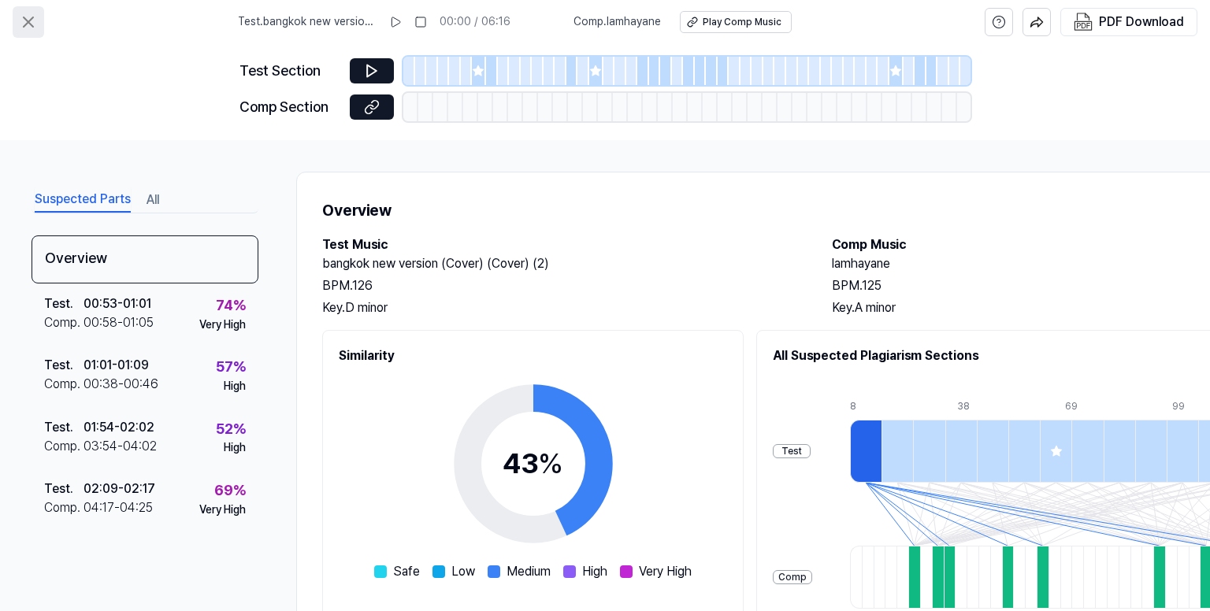
click at [27, 17] on icon at bounding box center [28, 22] width 19 height 19
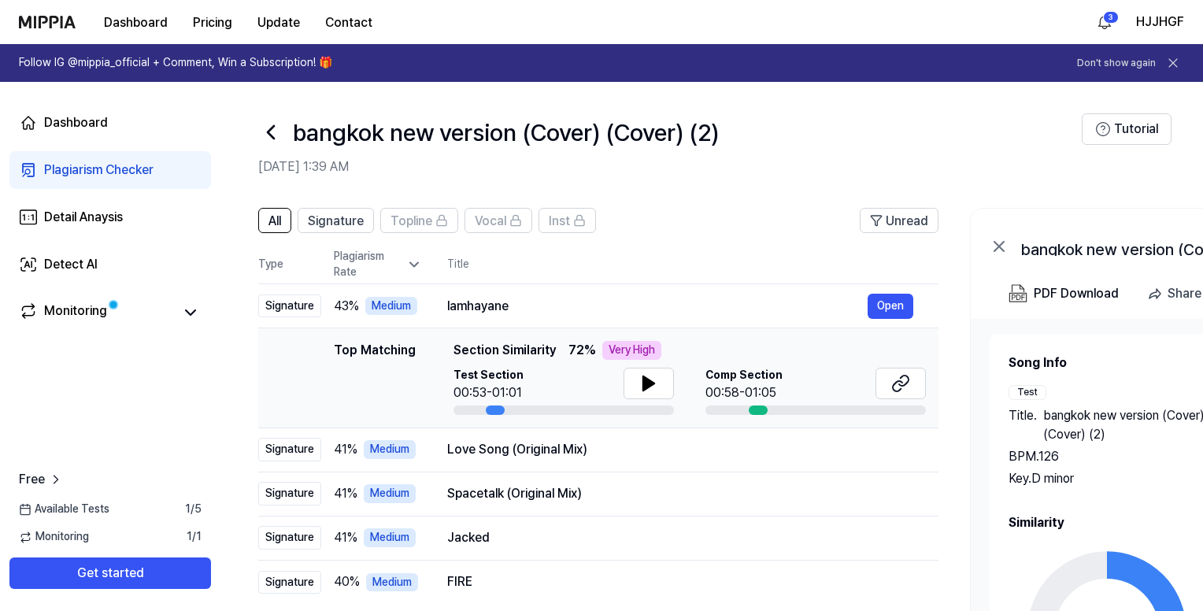
click at [277, 131] on icon at bounding box center [270, 132] width 25 height 25
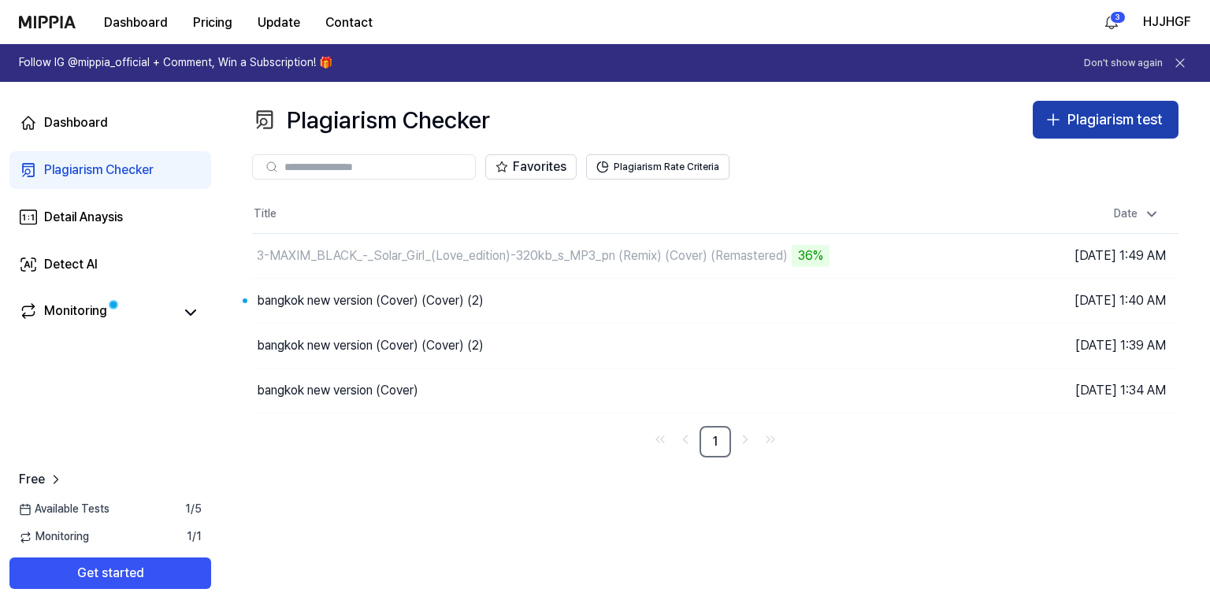
click at [1102, 114] on div "Plagiarism test" at bounding box center [1114, 120] width 95 height 23
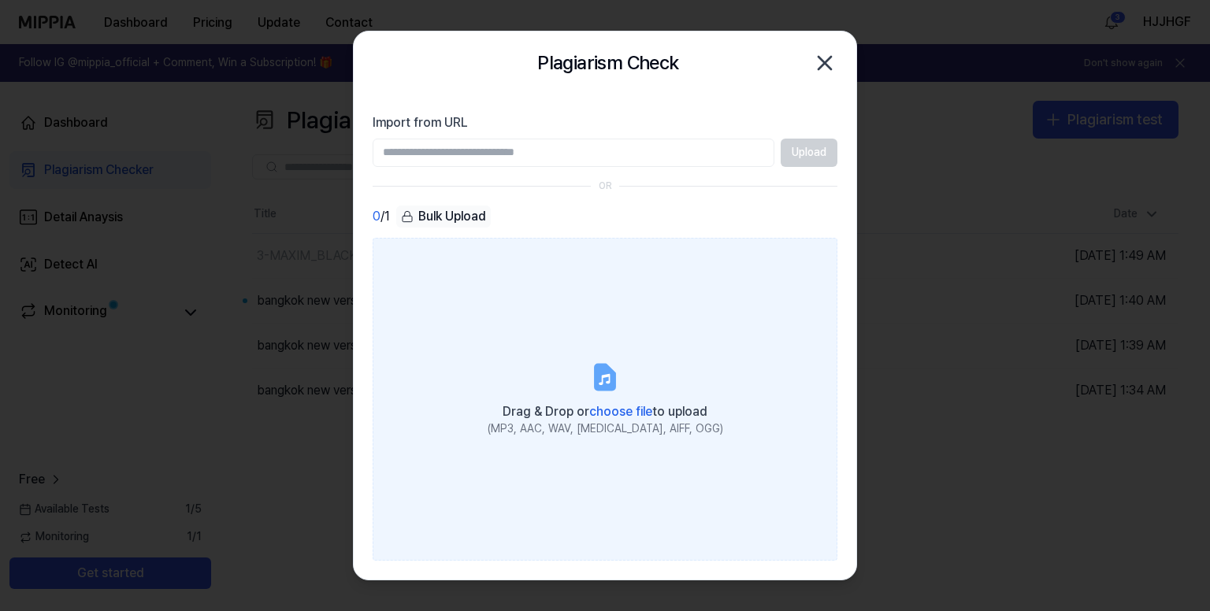
click at [647, 332] on label "Drag & Drop or choose file to upload (MP3, AAC, WAV, [MEDICAL_DATA], AIFF, OGG)" at bounding box center [604, 400] width 465 height 324
click at [0, 0] on input "Drag & Drop or choose file to upload (MP3, AAC, WAV, [MEDICAL_DATA], AIFF, OGG)" at bounding box center [0, 0] width 0 height 0
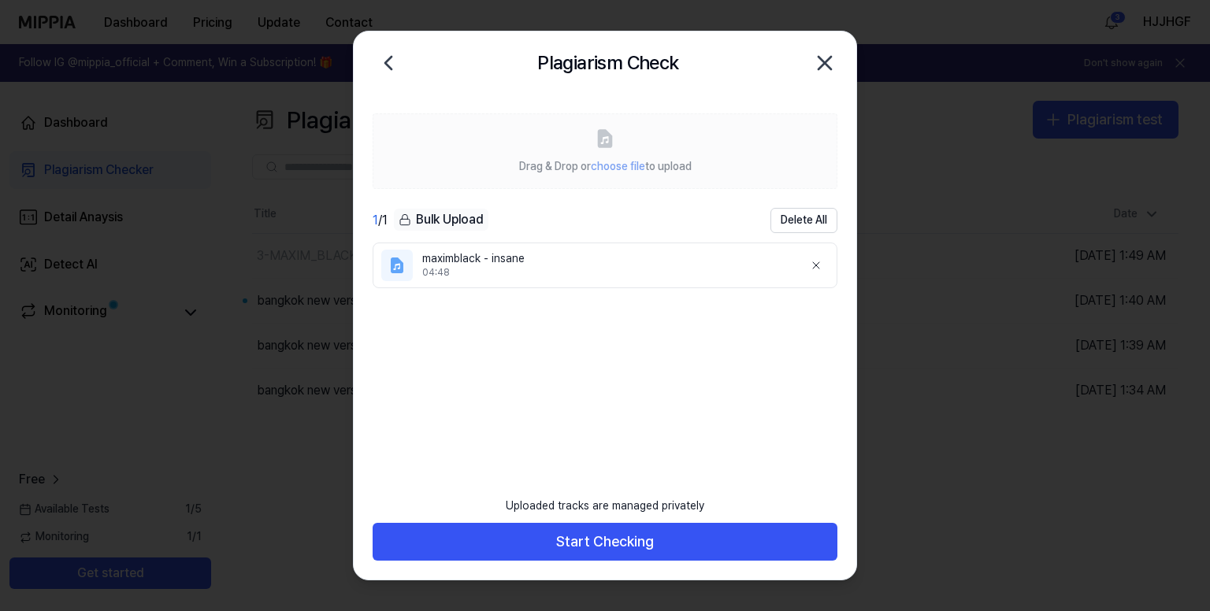
drag, startPoint x: 721, startPoint y: 535, endPoint x: 756, endPoint y: 502, distance: 49.0
click at [720, 535] on button "Start Checking" at bounding box center [604, 542] width 465 height 38
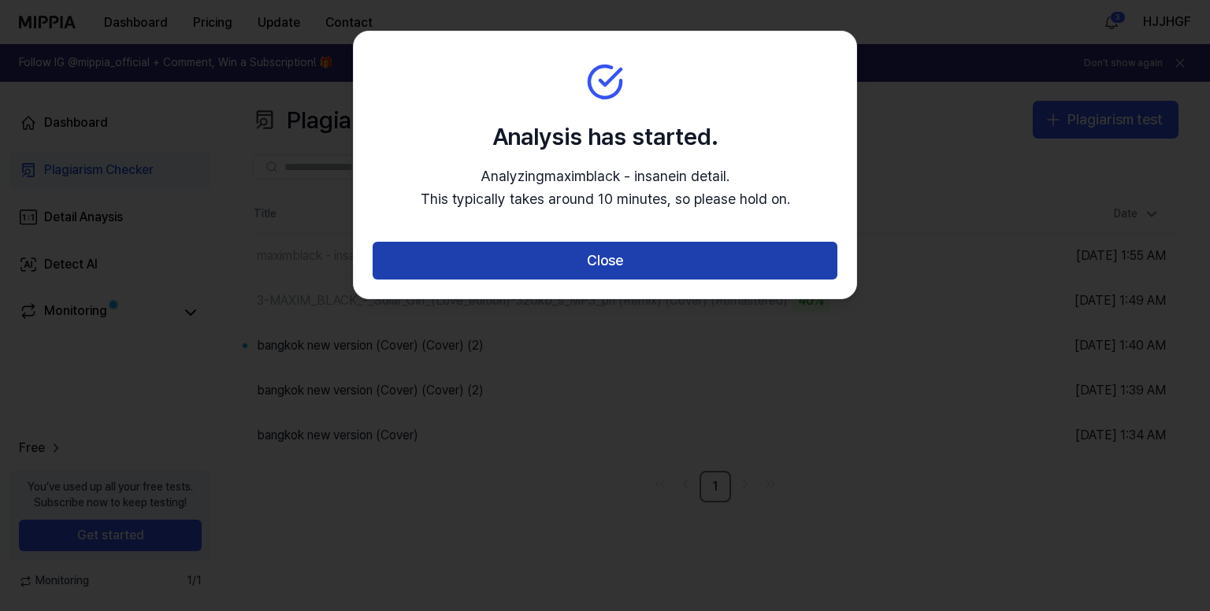
click at [630, 260] on button "Close" at bounding box center [604, 261] width 465 height 38
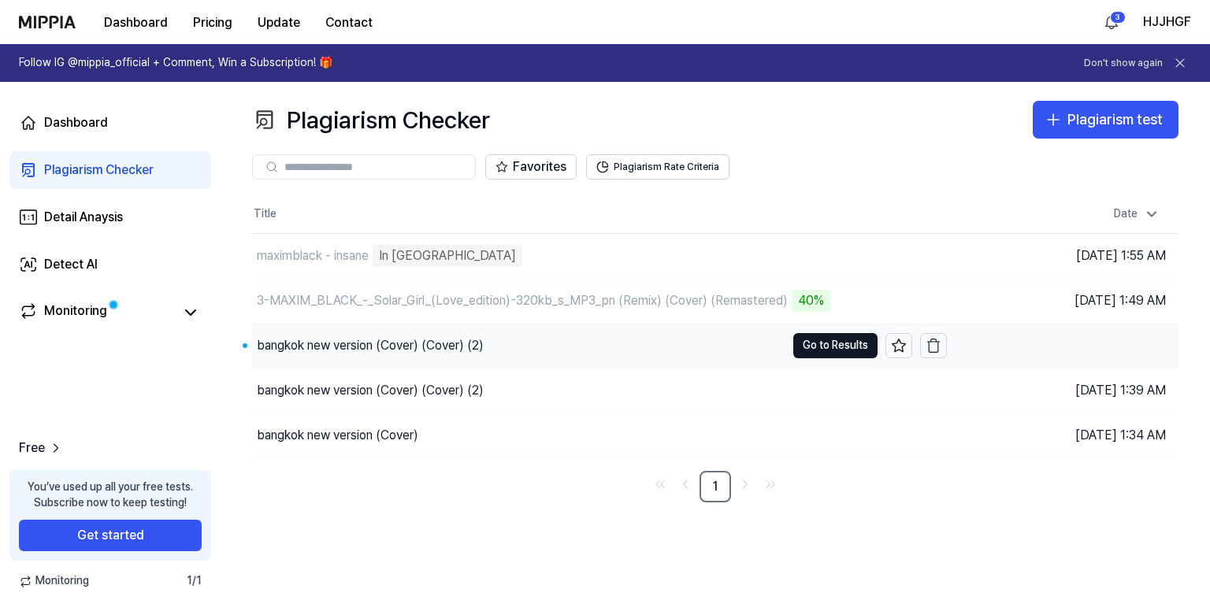
click at [581, 343] on div "bangkok new version (Cover) (Cover) (2)" at bounding box center [518, 346] width 533 height 44
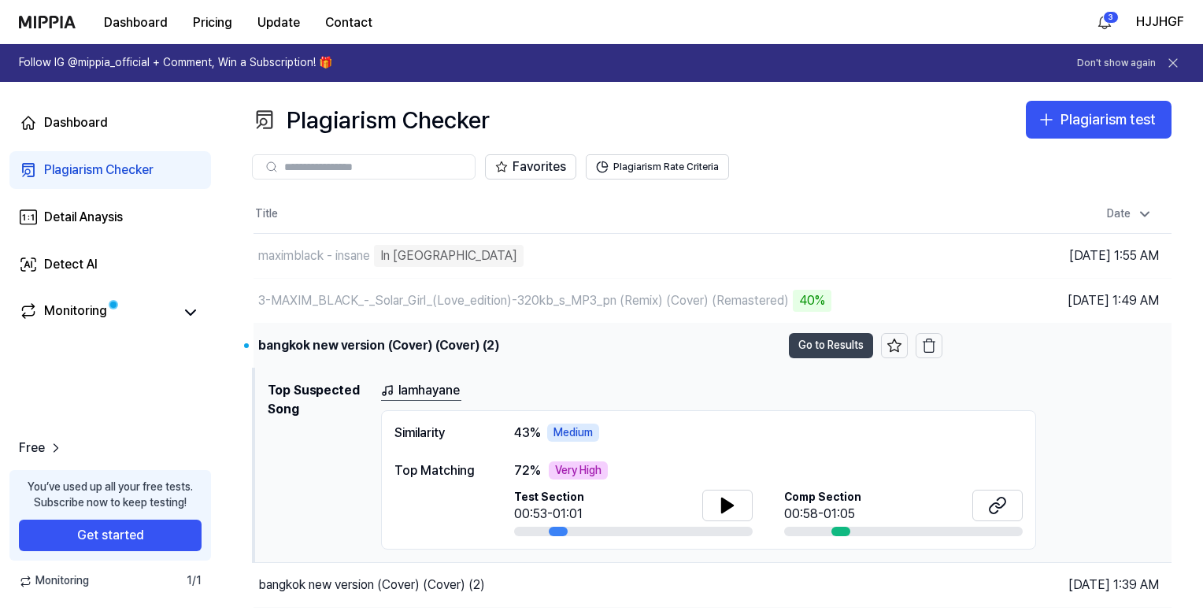
click at [839, 334] on button "Go to Results" at bounding box center [831, 345] width 84 height 25
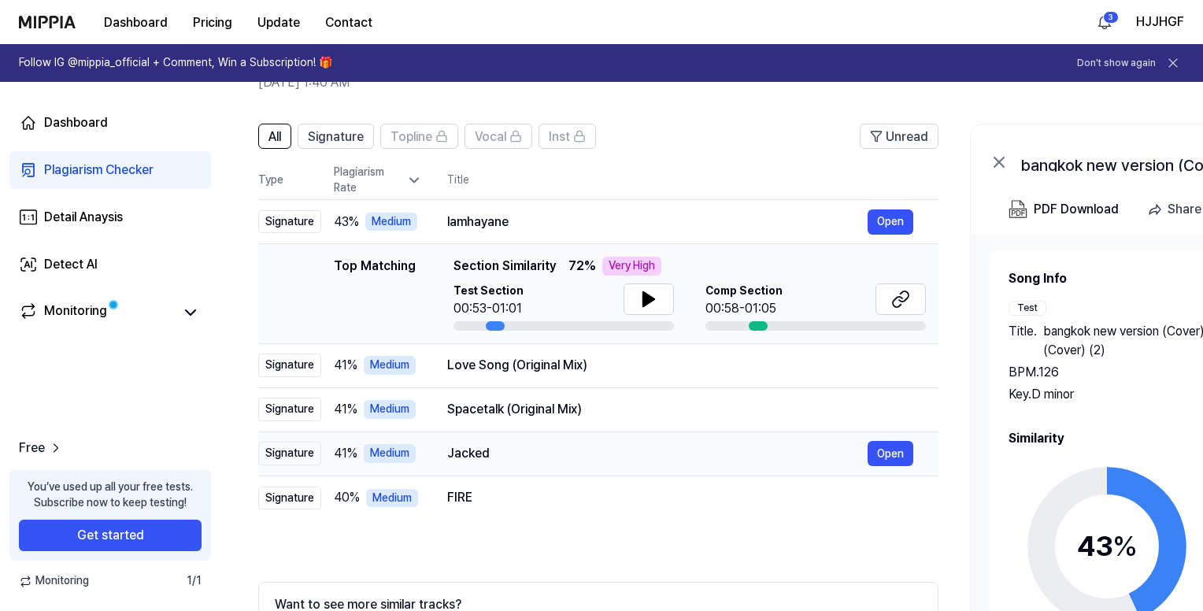
scroll to position [220, 0]
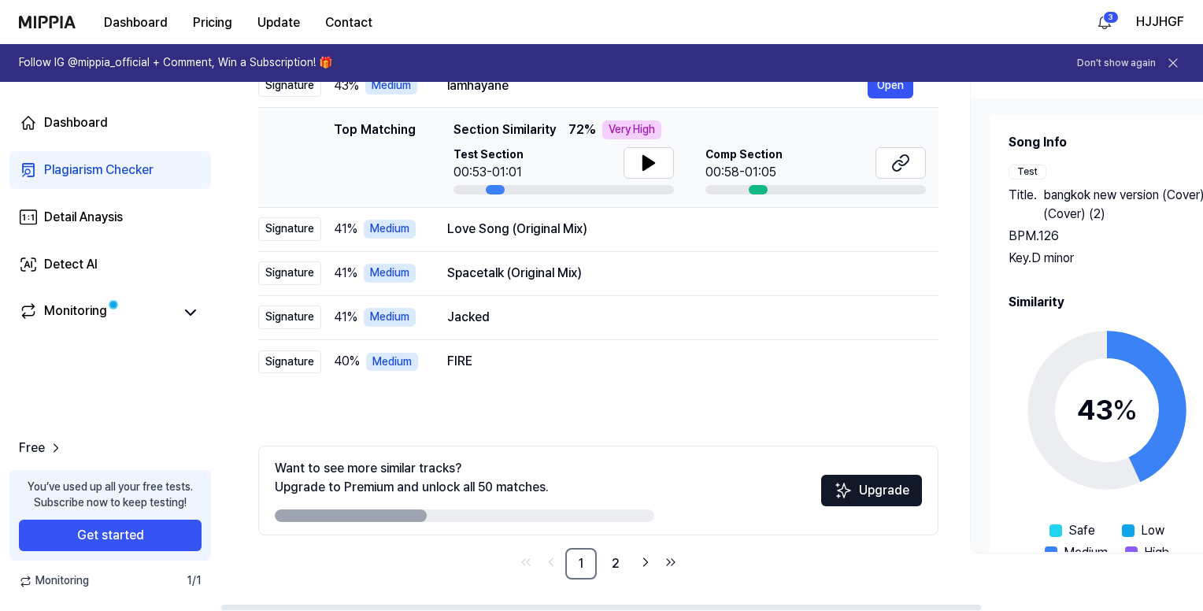
click at [1060, 367] on circle at bounding box center [1108, 410] width 132 height 132
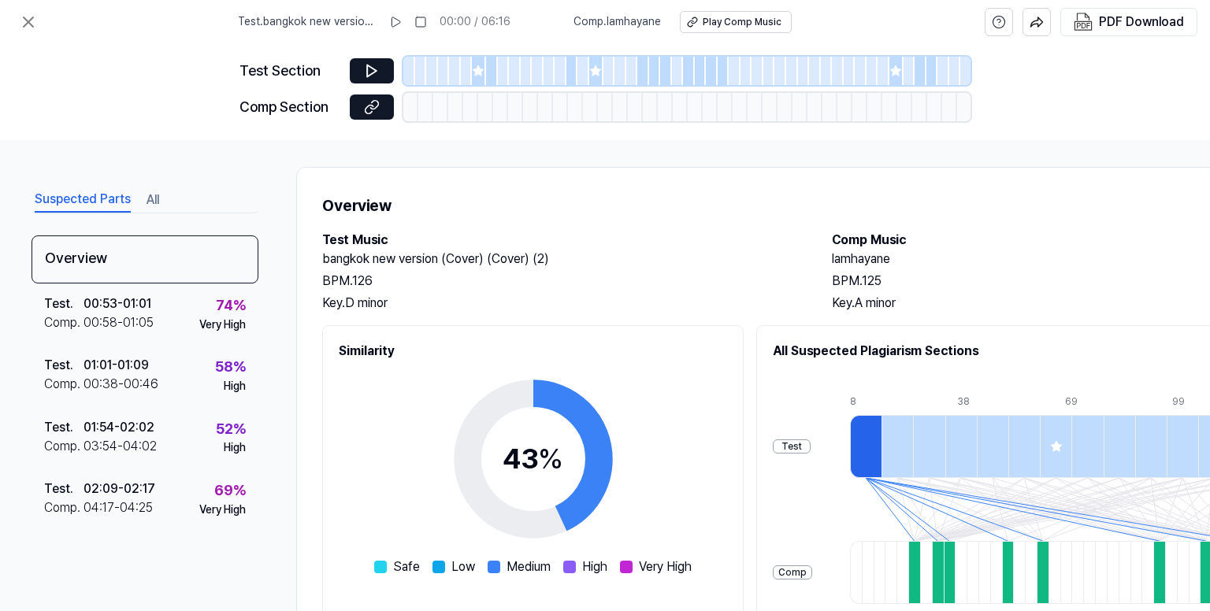
scroll to position [0, 0]
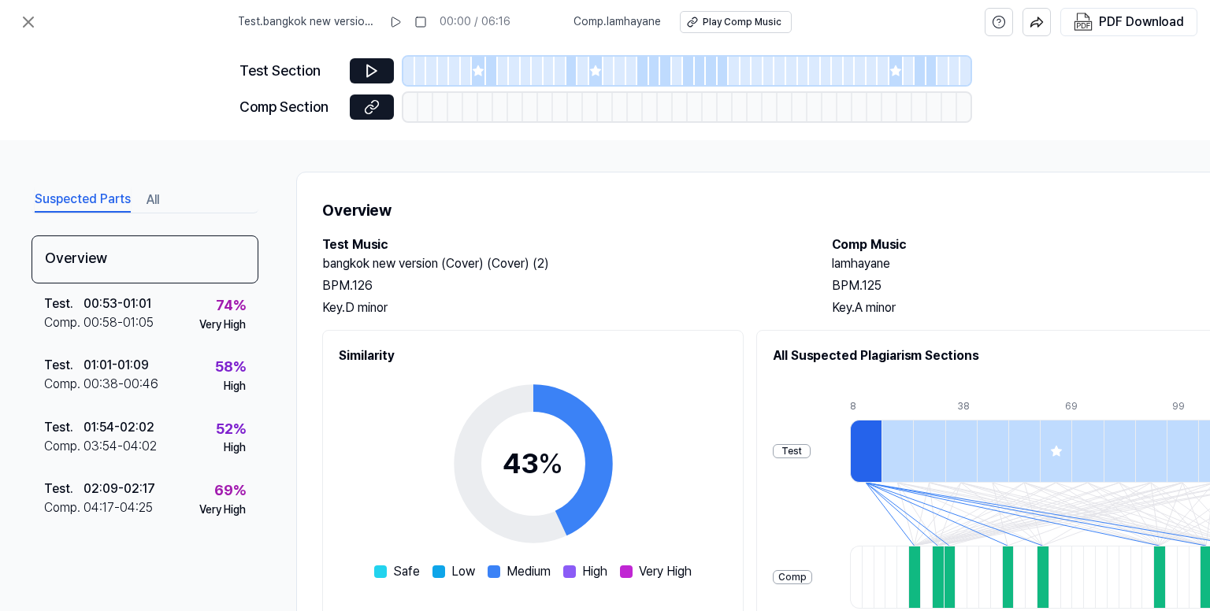
click at [486, 72] on div at bounding box center [492, 71] width 12 height 28
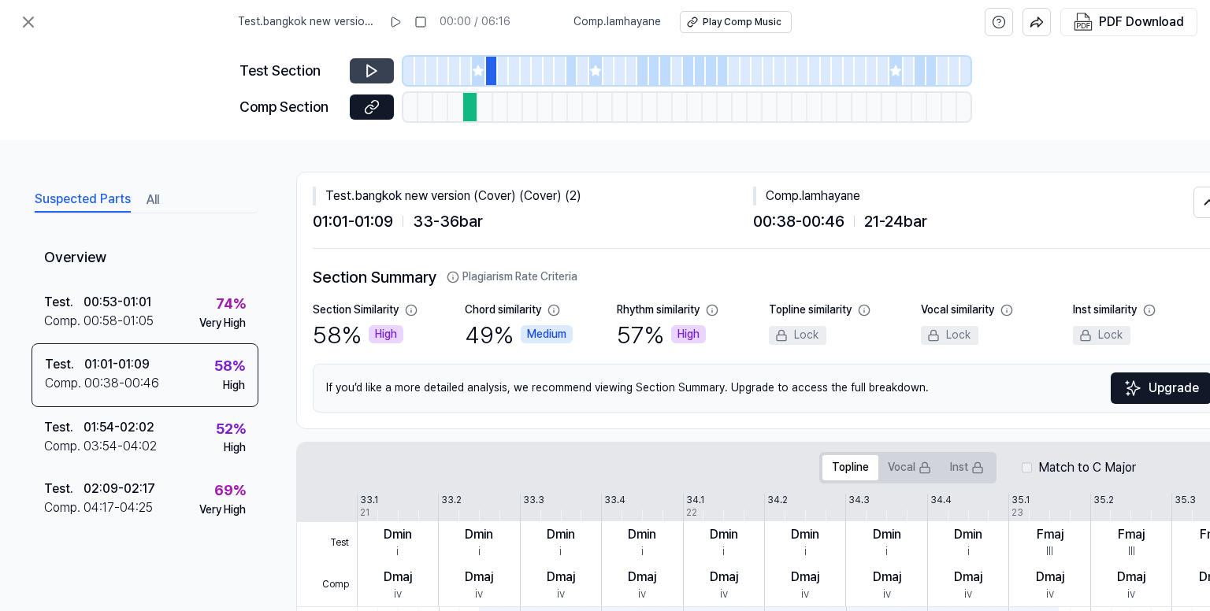
click at [372, 76] on icon at bounding box center [372, 71] width 16 height 16
click at [479, 71] on icon at bounding box center [477, 70] width 10 height 10
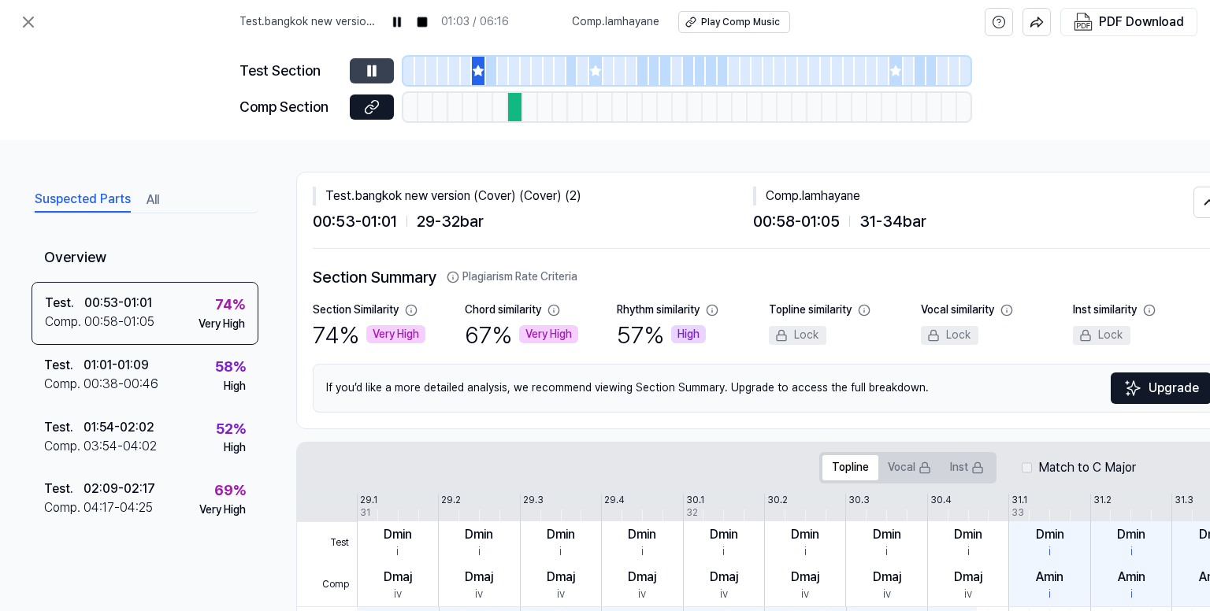
drag, startPoint x: 350, startPoint y: 72, endPoint x: 361, endPoint y: 69, distance: 10.5
click at [352, 71] on button at bounding box center [372, 70] width 44 height 25
click at [369, 69] on icon at bounding box center [372, 71] width 16 height 16
click at [589, 70] on icon at bounding box center [595, 71] width 13 height 13
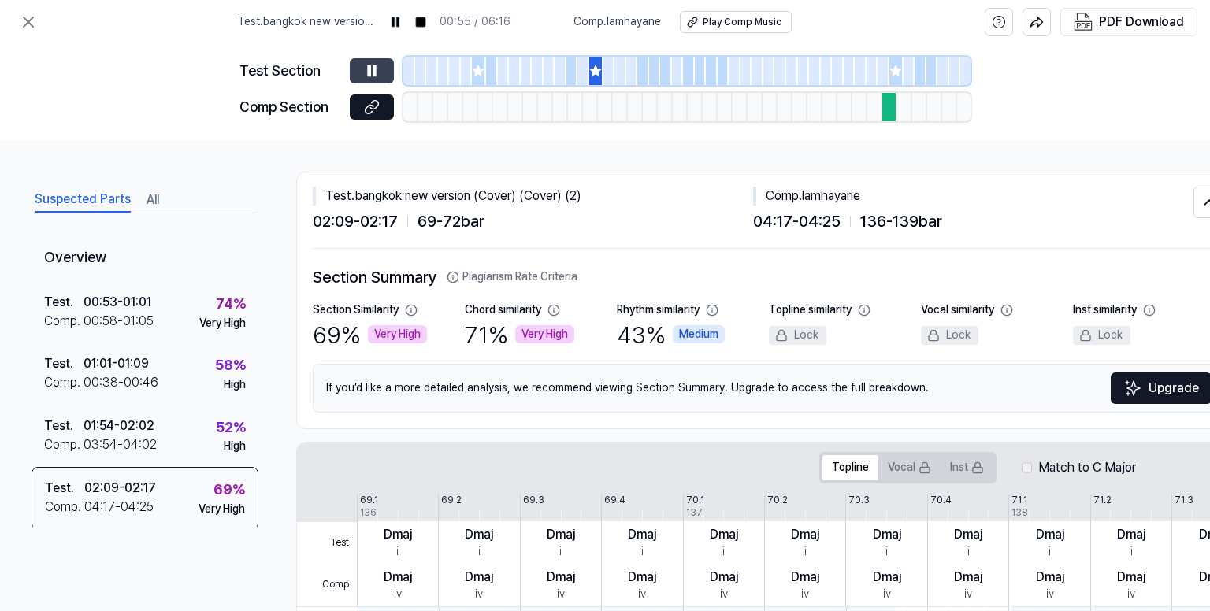
click at [382, 70] on button at bounding box center [372, 70] width 44 height 25
click at [361, 74] on button at bounding box center [372, 70] width 44 height 25
click at [643, 69] on div at bounding box center [643, 71] width 12 height 28
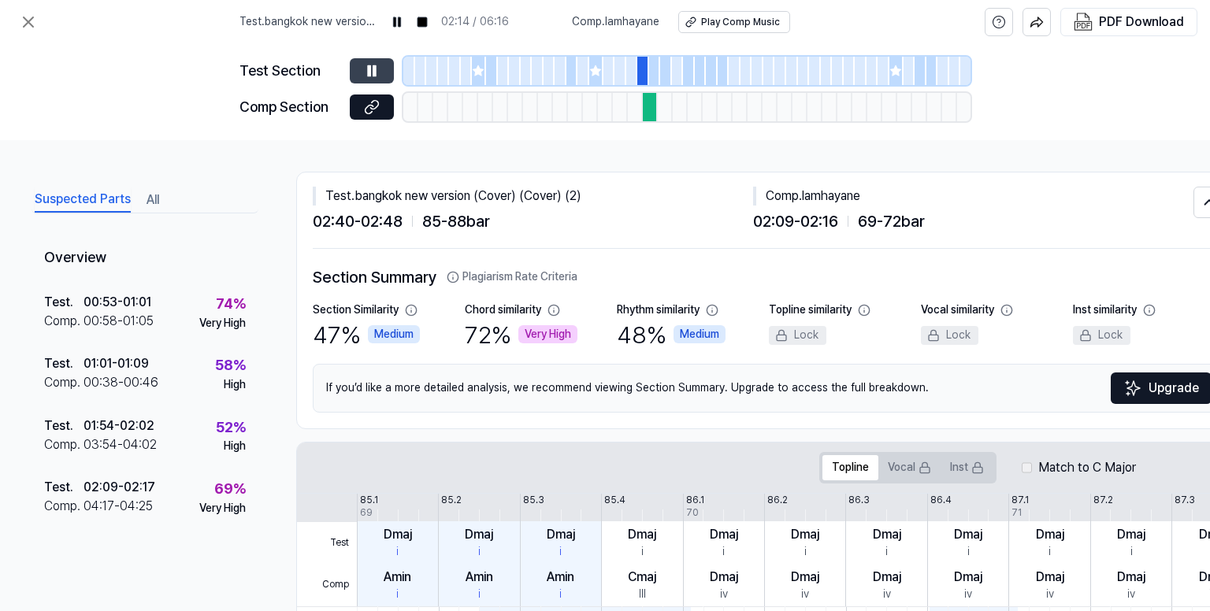
click at [372, 67] on icon at bounding box center [372, 71] width 16 height 16
drag, startPoint x: 321, startPoint y: 73, endPoint x: 391, endPoint y: 67, distance: 69.6
click at [325, 73] on div "Test Section" at bounding box center [289, 71] width 101 height 23
click at [392, 67] on button at bounding box center [372, 70] width 44 height 25
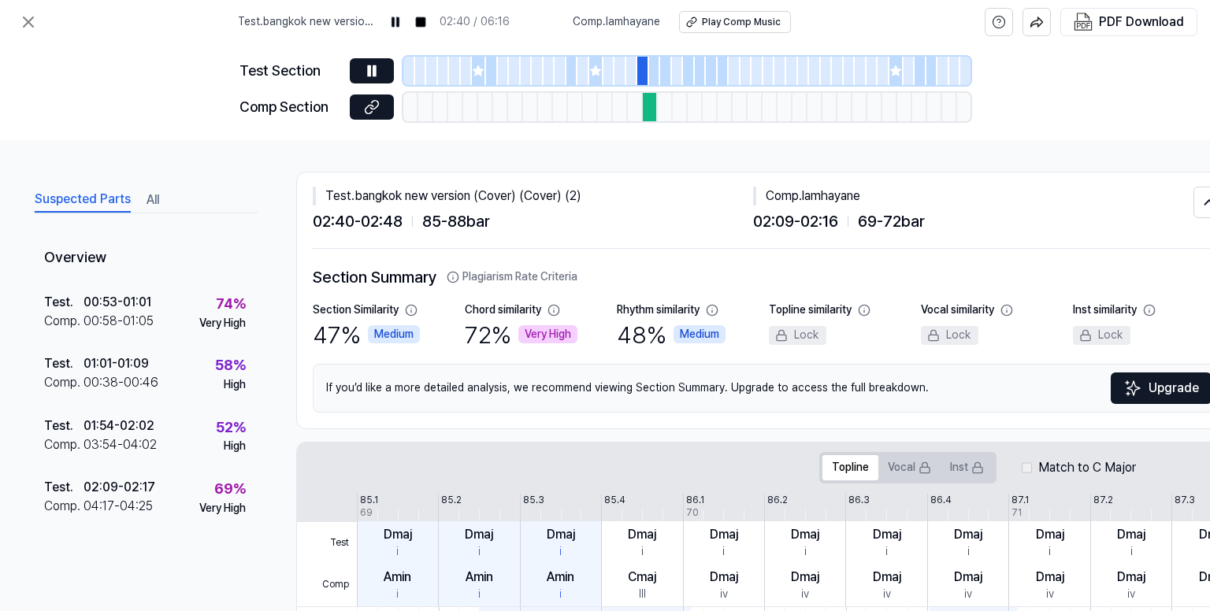
click at [654, 71] on div at bounding box center [655, 71] width 12 height 28
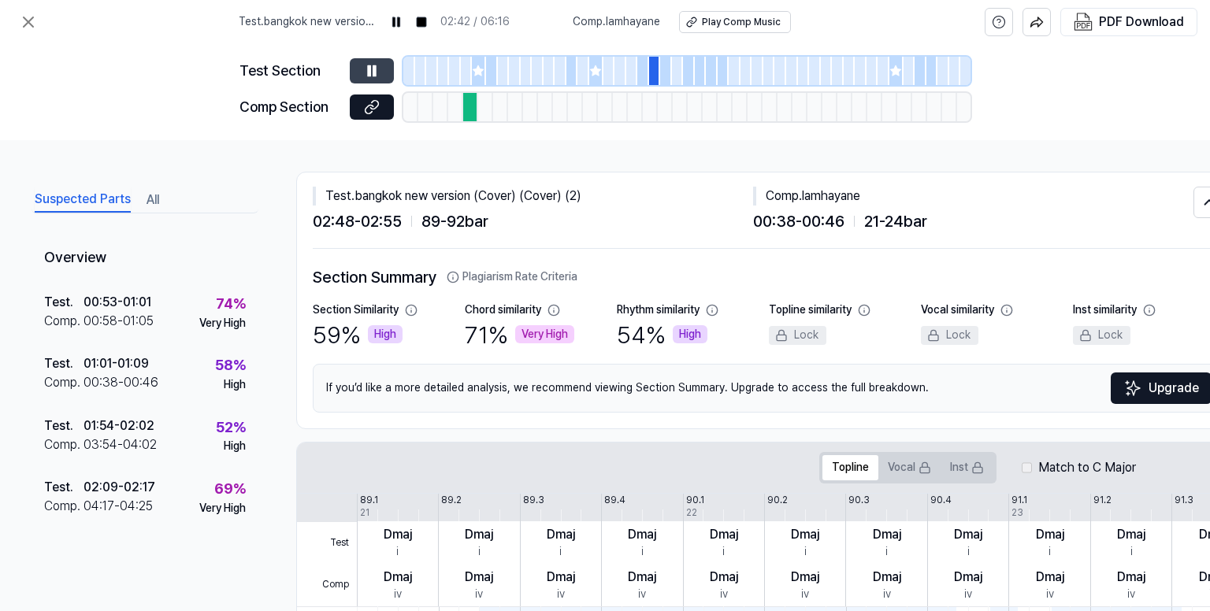
click at [372, 70] on icon at bounding box center [372, 71] width 16 height 16
click at [377, 72] on icon at bounding box center [372, 71] width 16 height 16
click at [376, 74] on icon at bounding box center [372, 71] width 16 height 16
click at [24, 18] on icon at bounding box center [28, 22] width 19 height 19
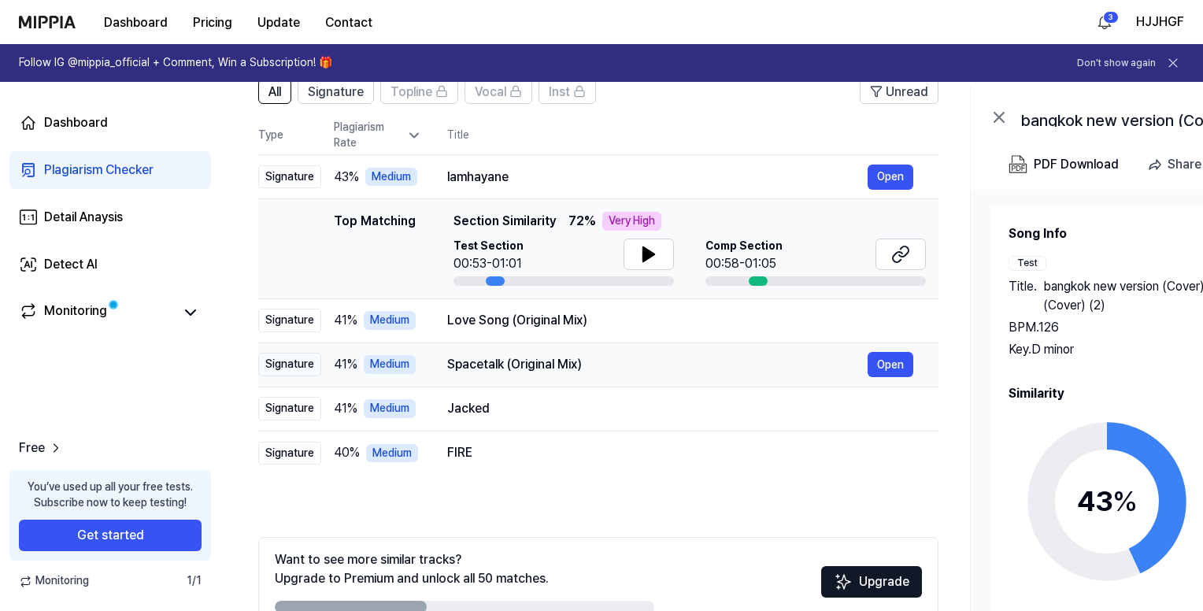
scroll to position [63, 0]
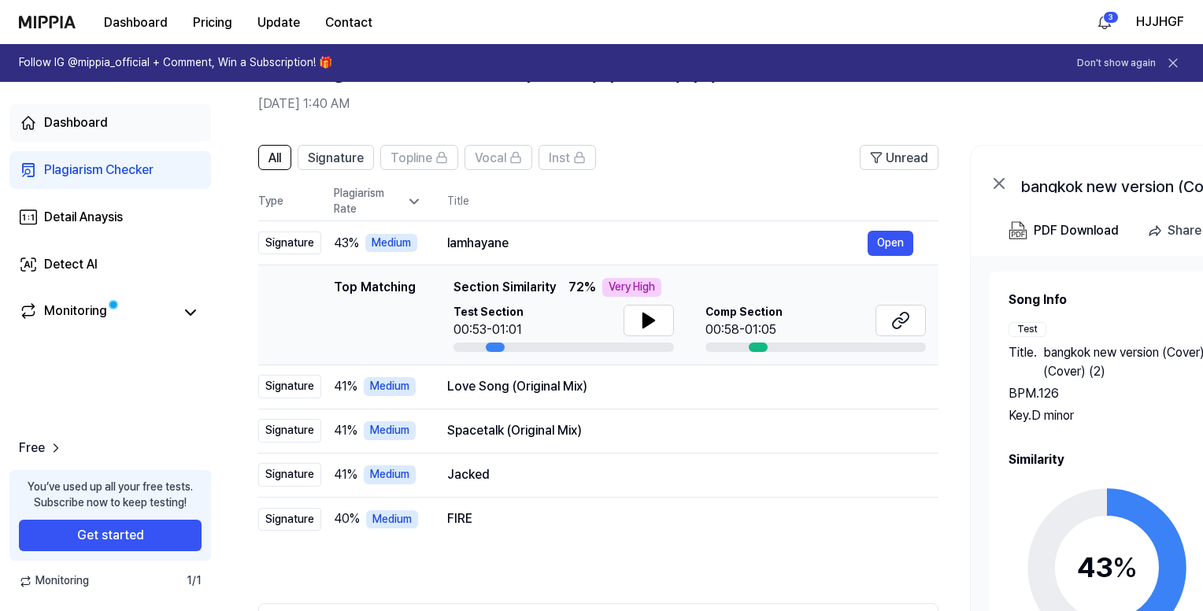
click at [81, 126] on div "Dashboard" at bounding box center [76, 122] width 64 height 19
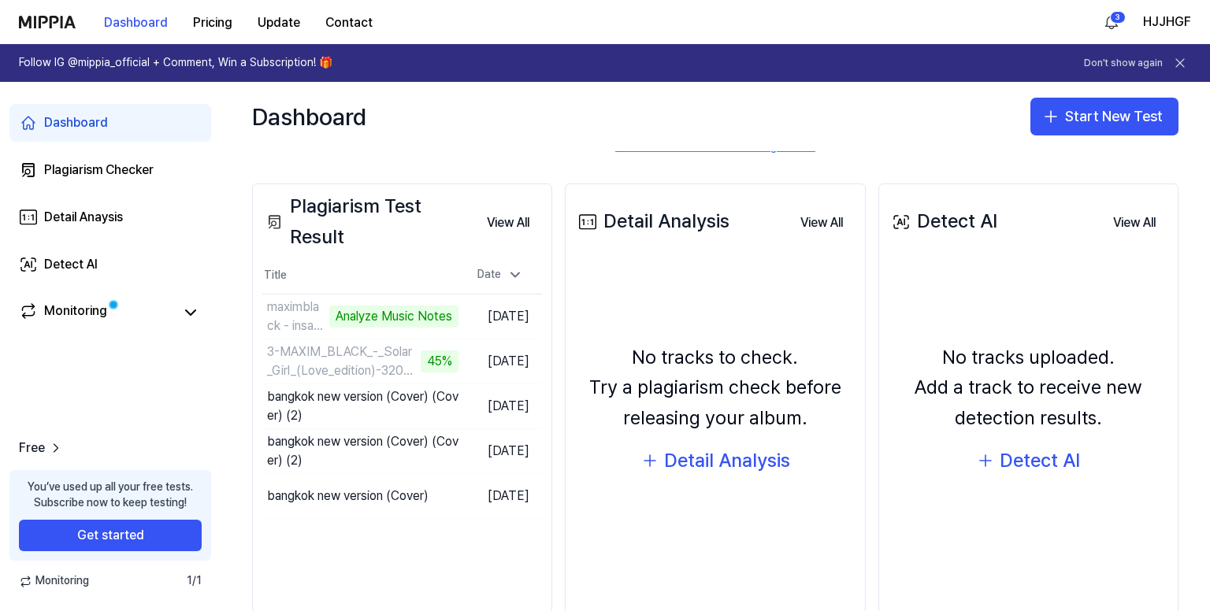
scroll to position [157, 0]
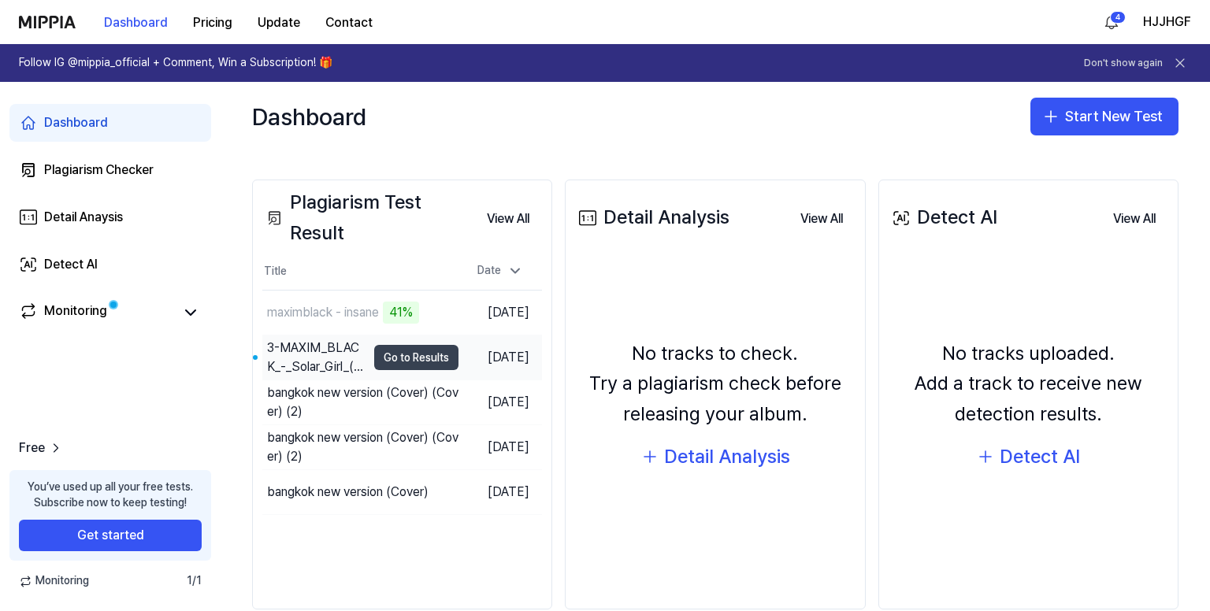
click at [387, 358] on button "Go to Results" at bounding box center [416, 357] width 84 height 25
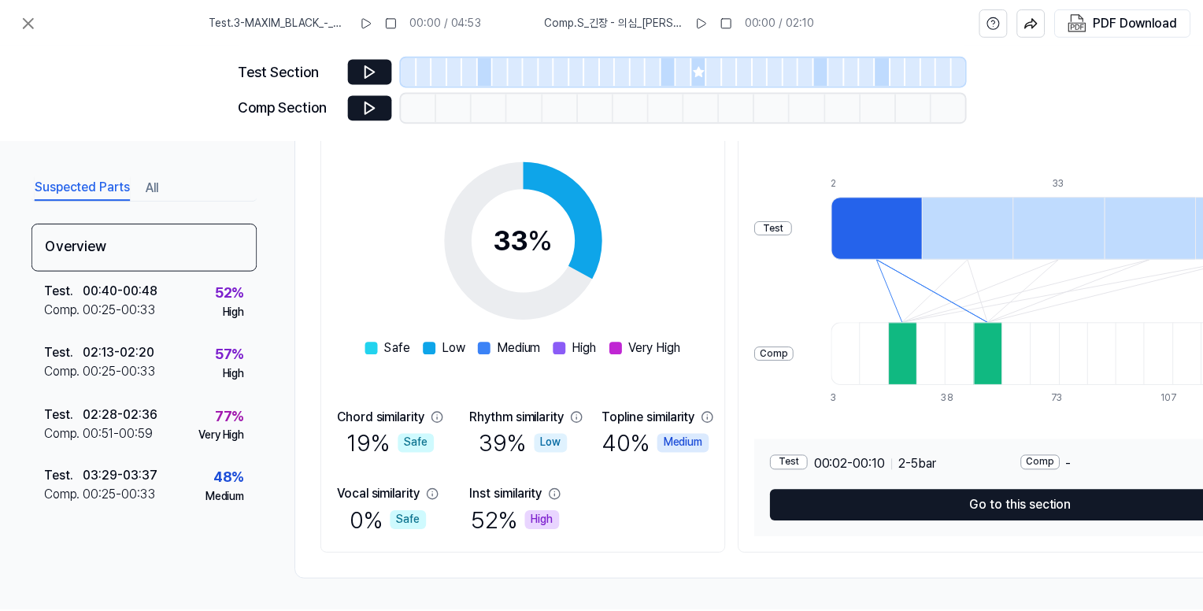
scroll to position [0, 0]
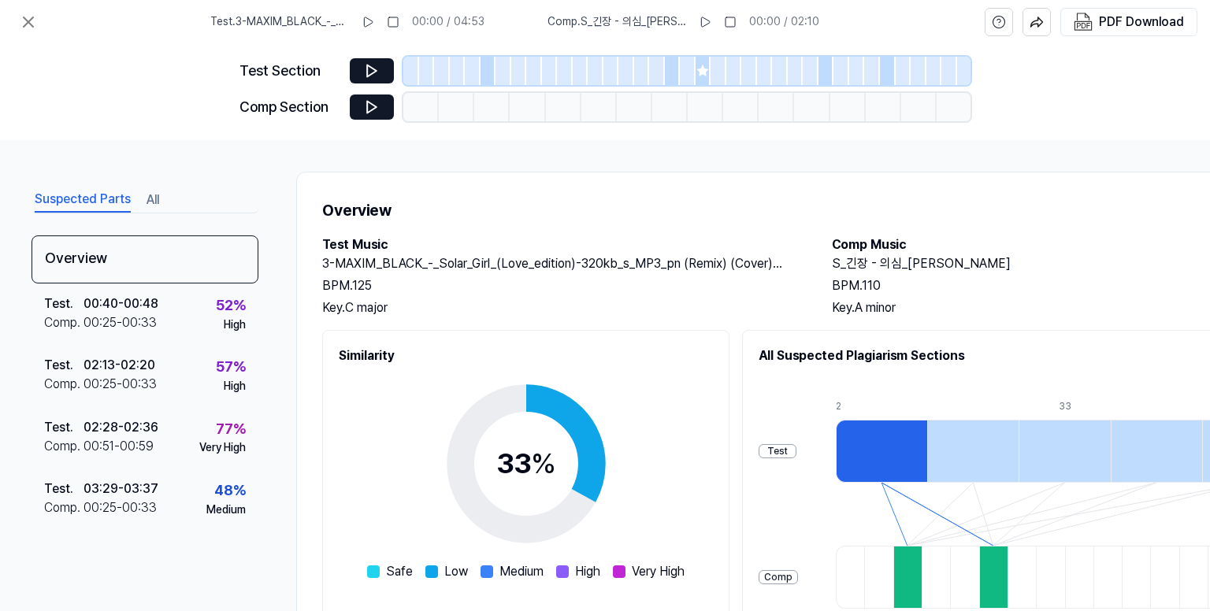
click at [479, 64] on div at bounding box center [473, 71] width 16 height 28
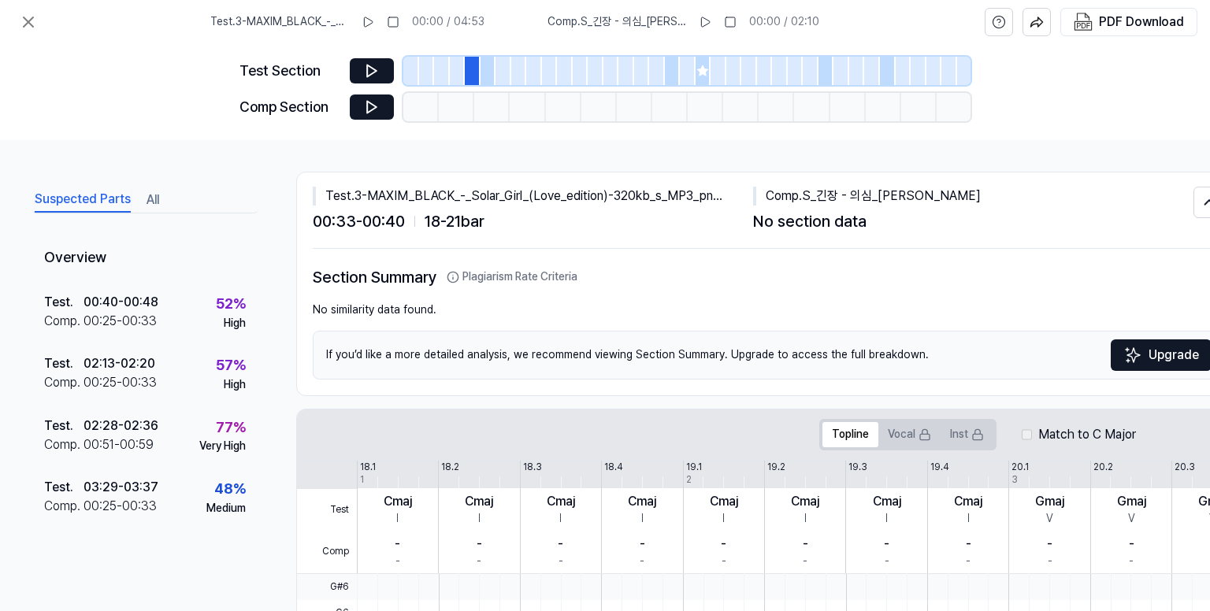
click at [485, 70] on div at bounding box center [488, 71] width 16 height 28
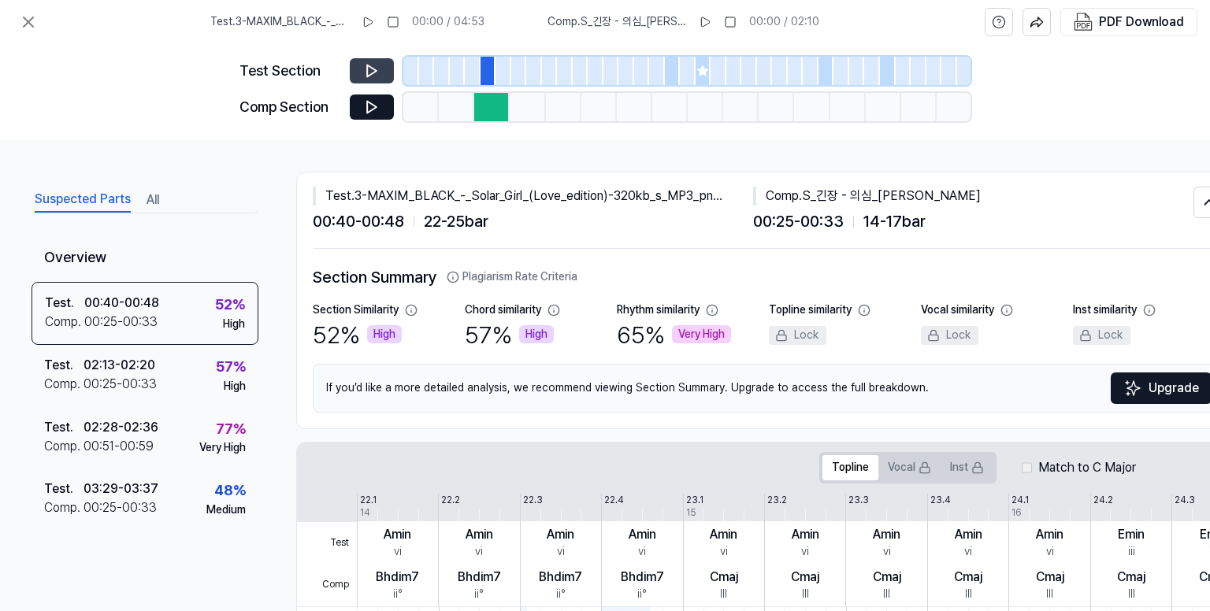
click at [362, 67] on button at bounding box center [372, 70] width 44 height 25
click at [18, 17] on button at bounding box center [28, 21] width 31 height 31
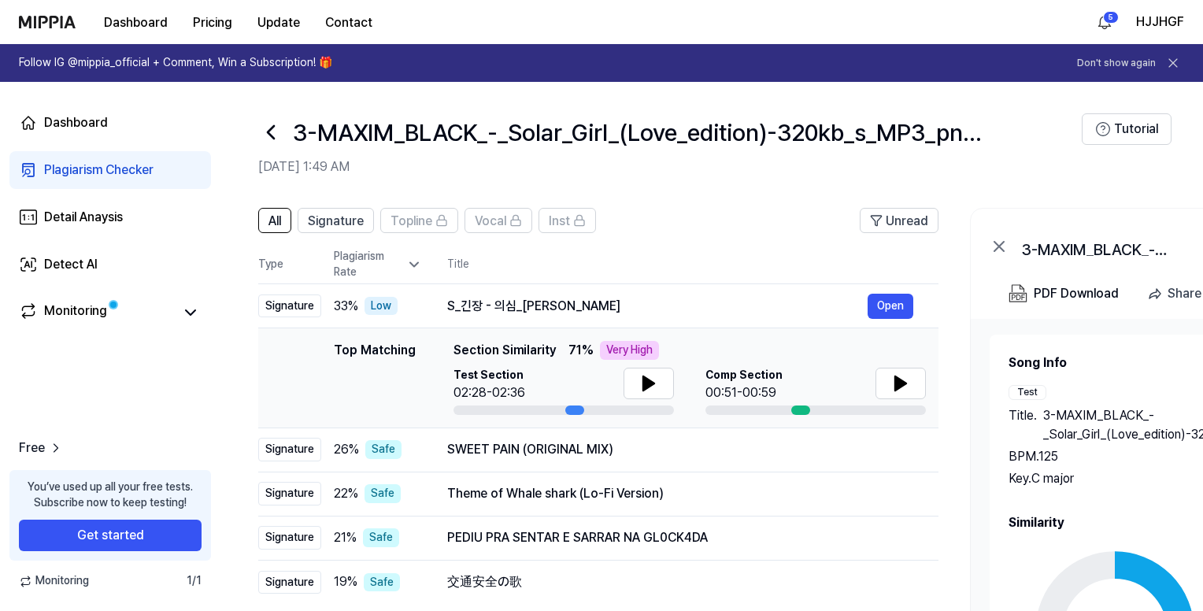
click at [276, 128] on icon at bounding box center [270, 132] width 25 height 25
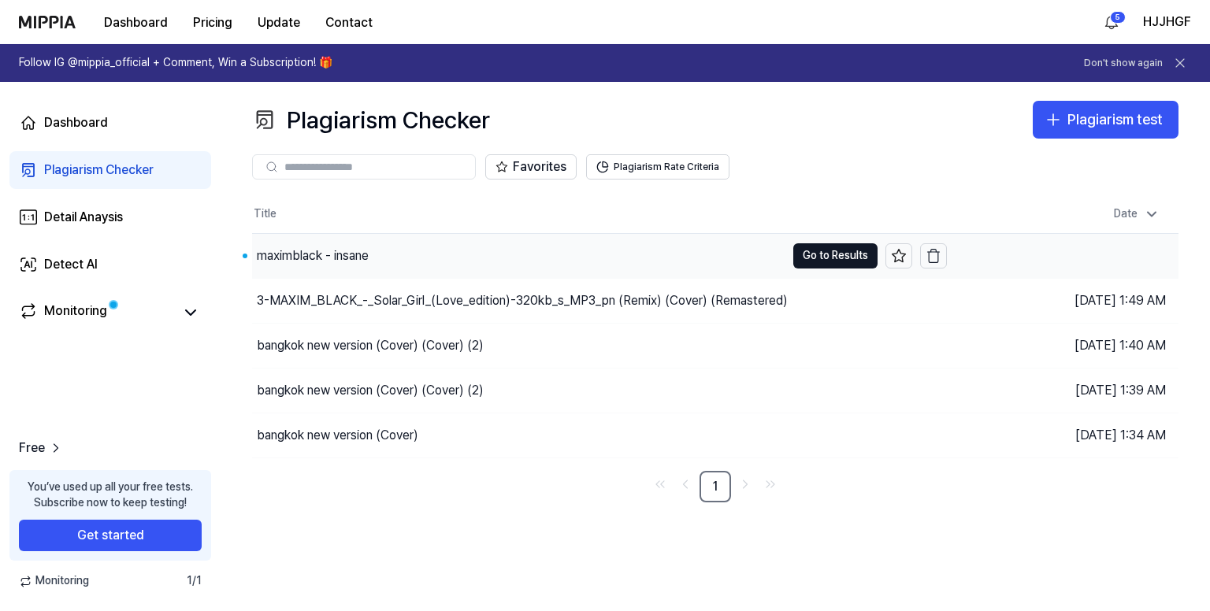
click at [414, 243] on div "maximblack - insane" at bounding box center [518, 256] width 533 height 44
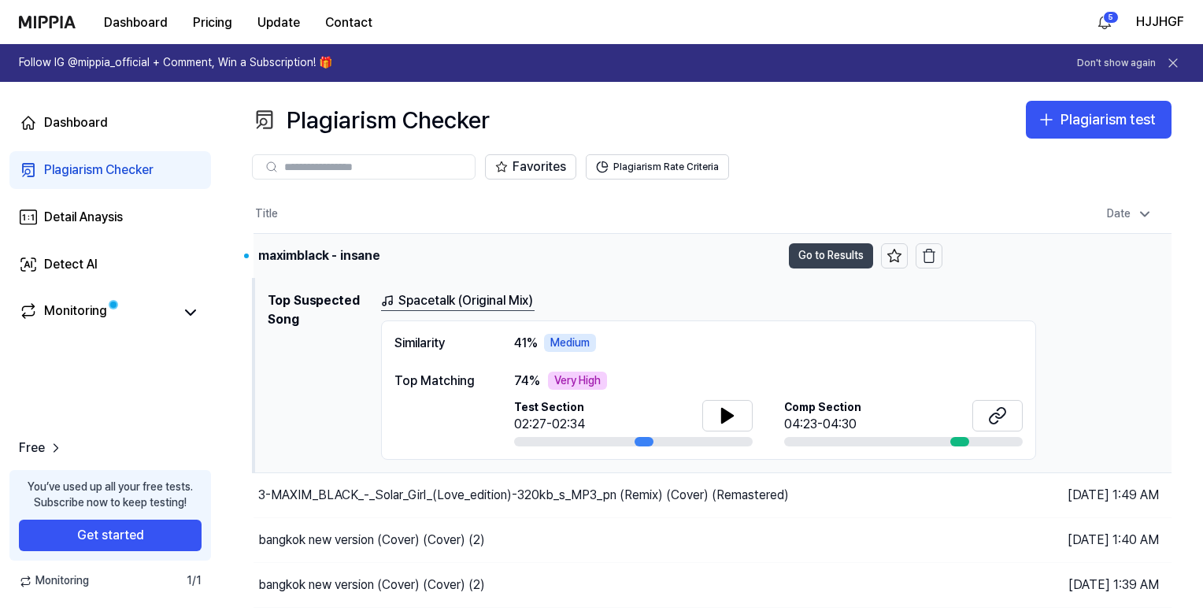
click at [849, 246] on button "Go to Results" at bounding box center [831, 255] width 84 height 25
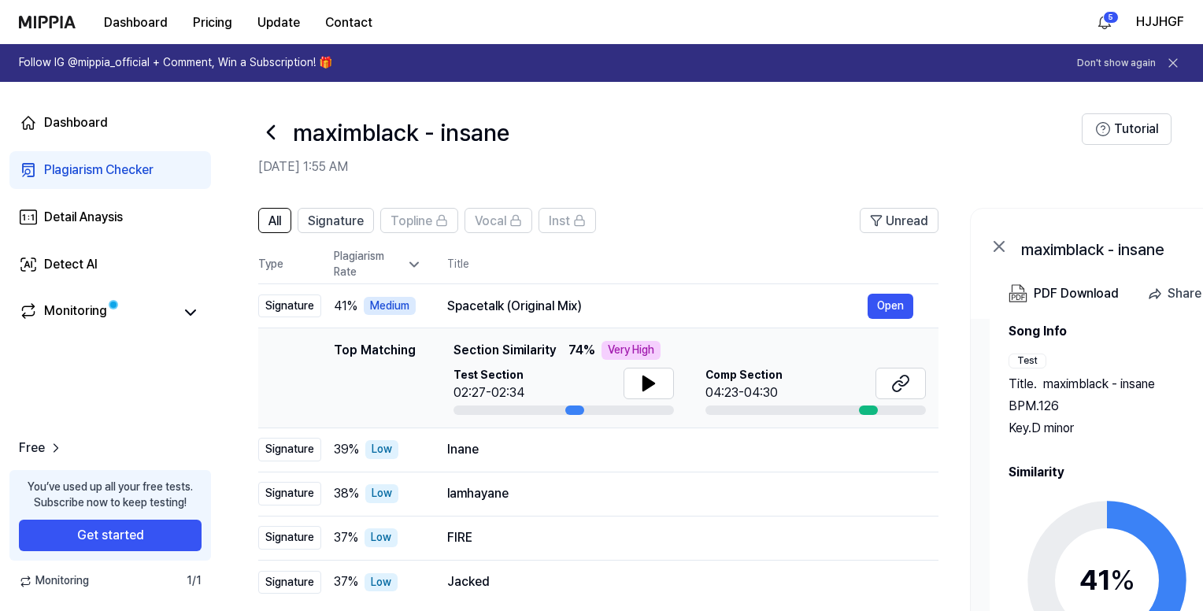
scroll to position [47, 0]
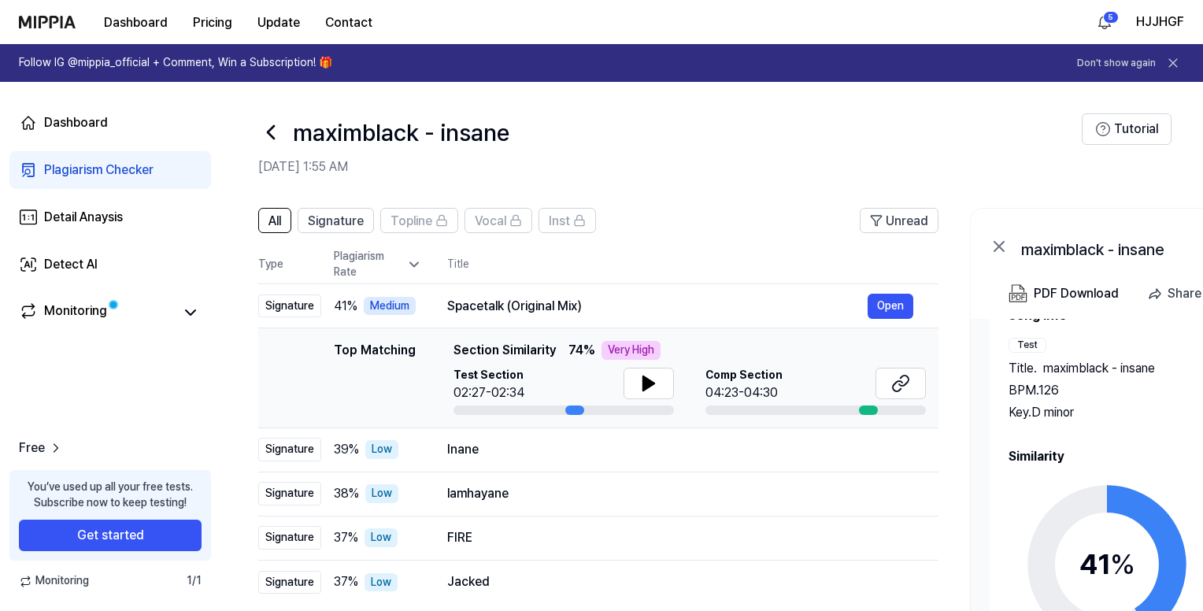
click at [1103, 498] on circle at bounding box center [1108, 564] width 132 height 132
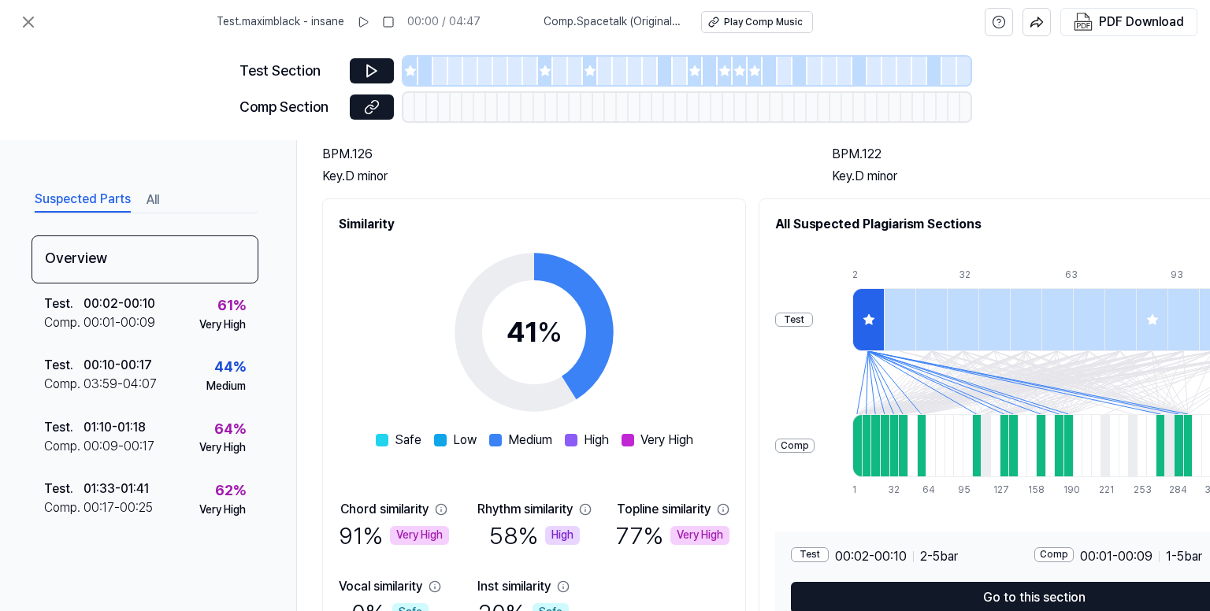
scroll to position [229, 0]
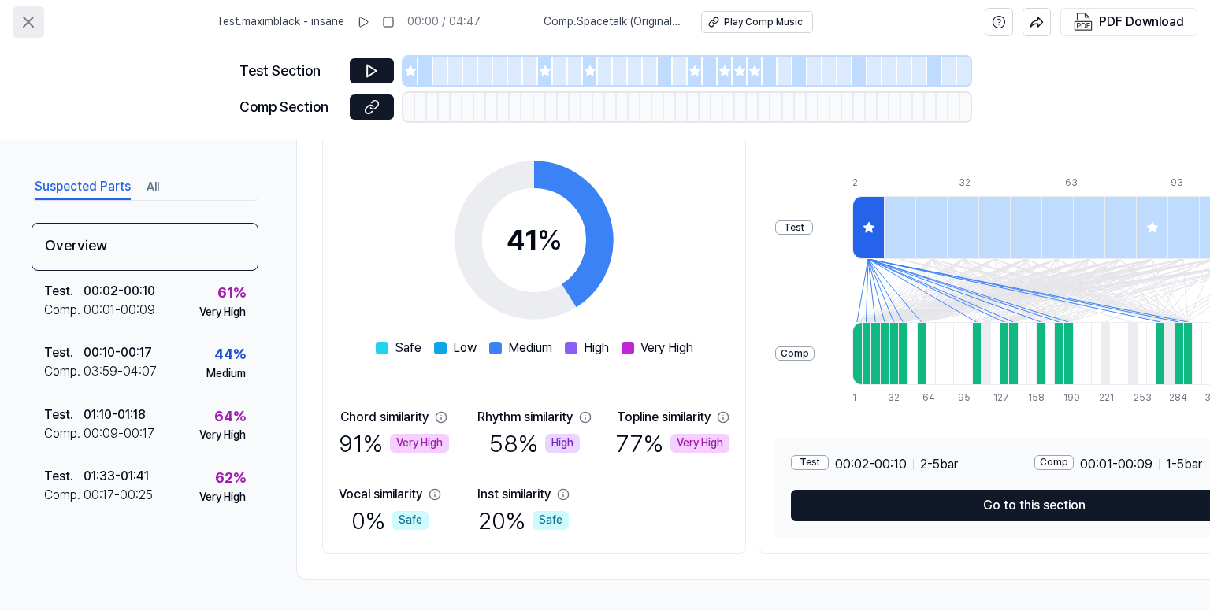
click at [28, 17] on icon at bounding box center [28, 22] width 19 height 19
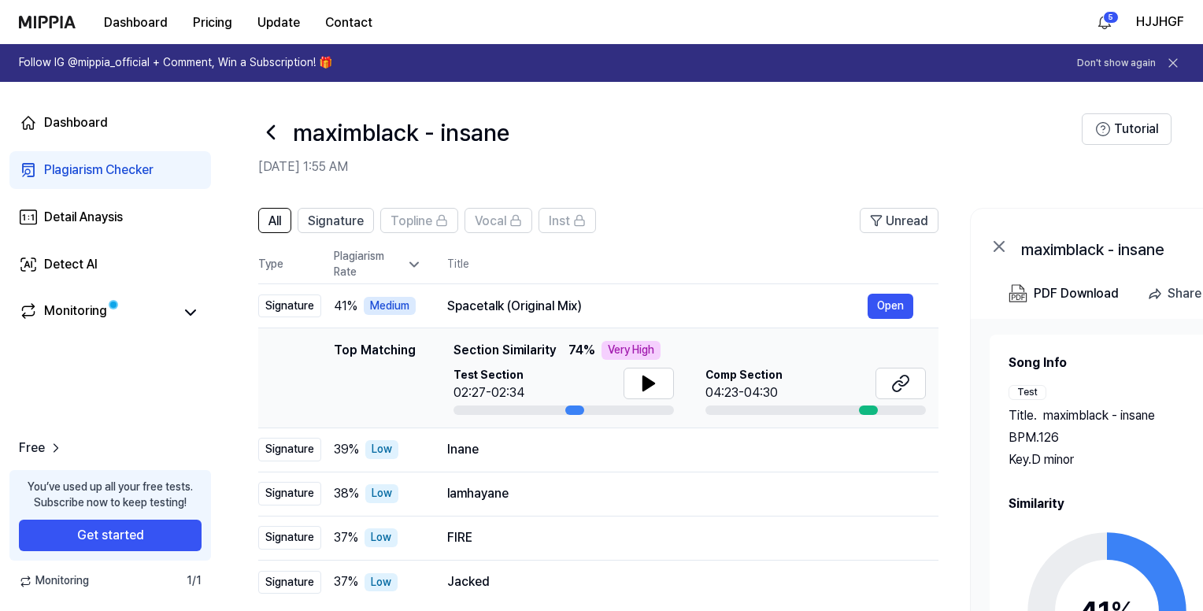
click at [265, 123] on icon at bounding box center [270, 132] width 25 height 25
